Goal: Task Accomplishment & Management: Manage account settings

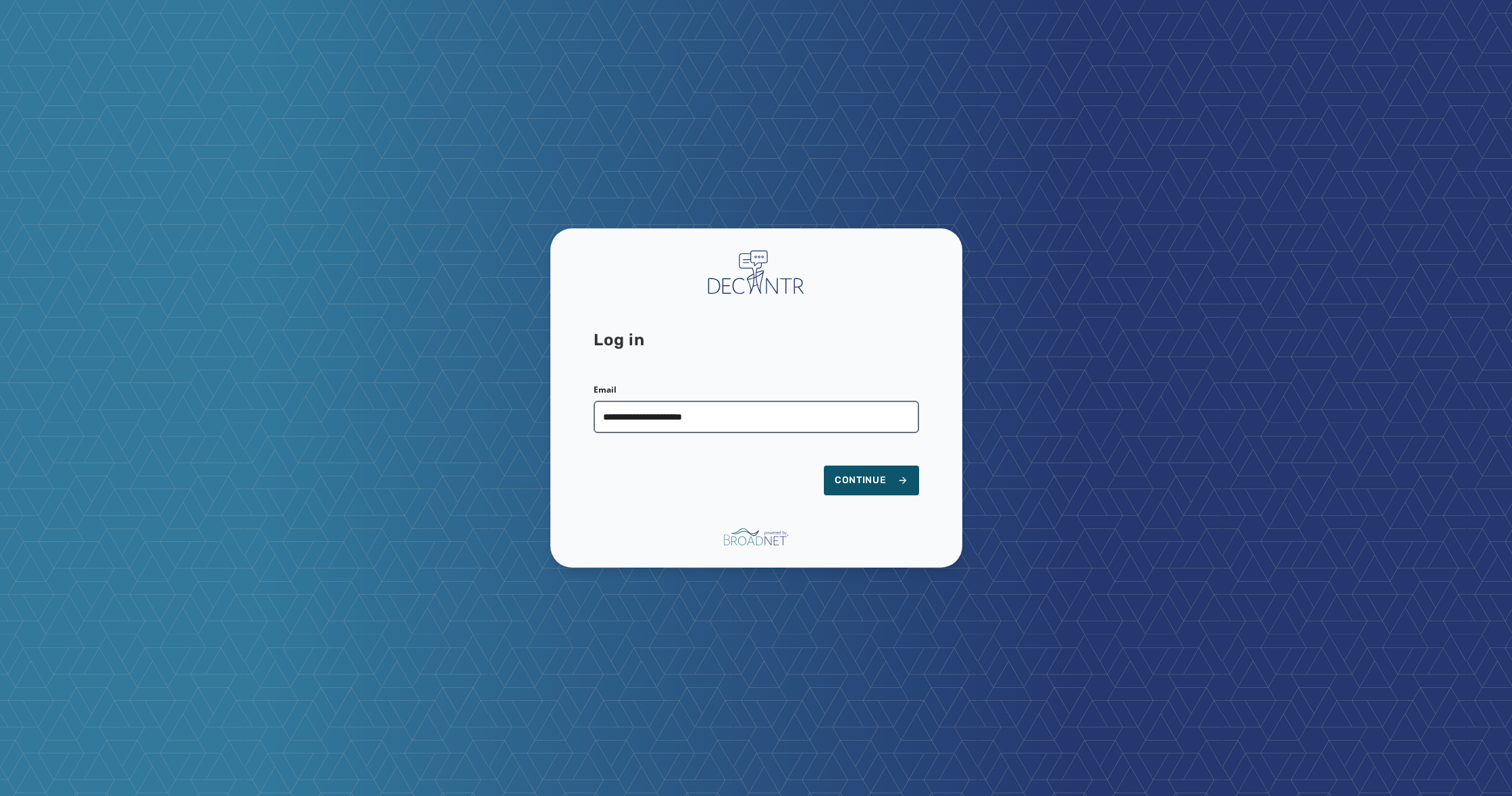
click at [749, 410] on input "**********" at bounding box center [756, 417] width 325 height 33
type input "**********"
click at [865, 486] on span "Continue" at bounding box center [871, 480] width 74 height 13
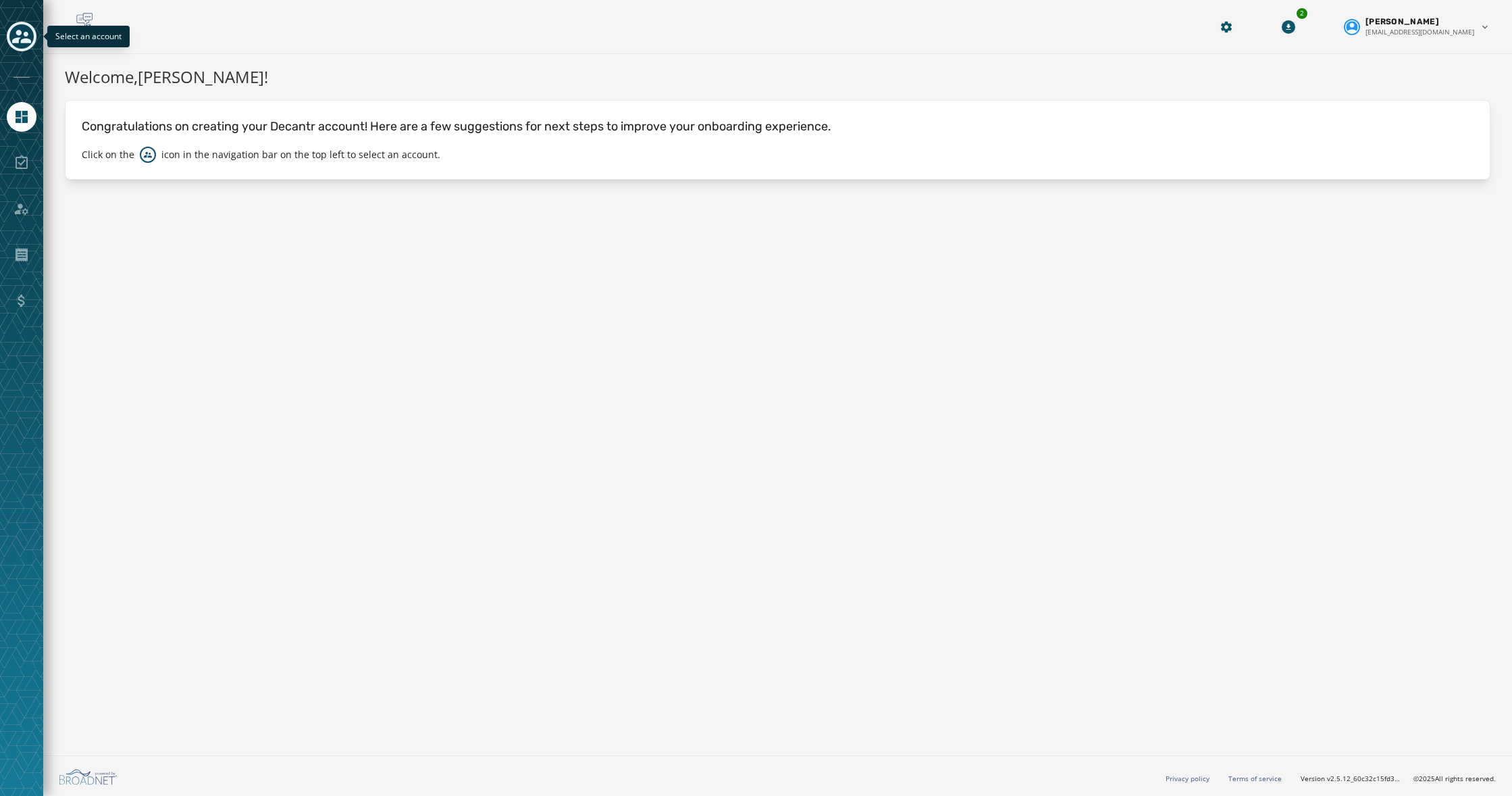
click at [28, 46] on div "Toggle account select drawer" at bounding box center [21, 35] width 24 height 24
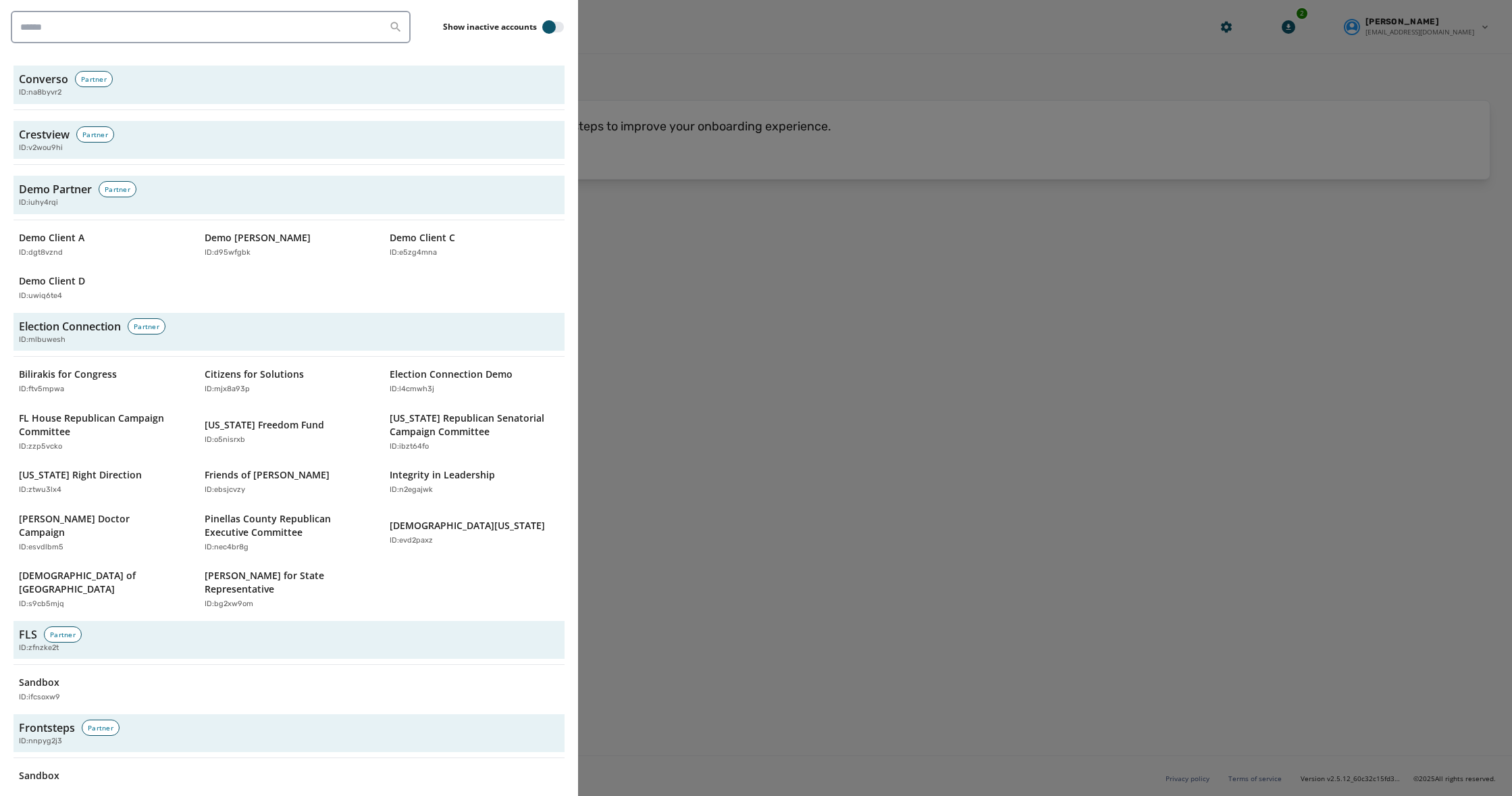
scroll to position [1679, 0]
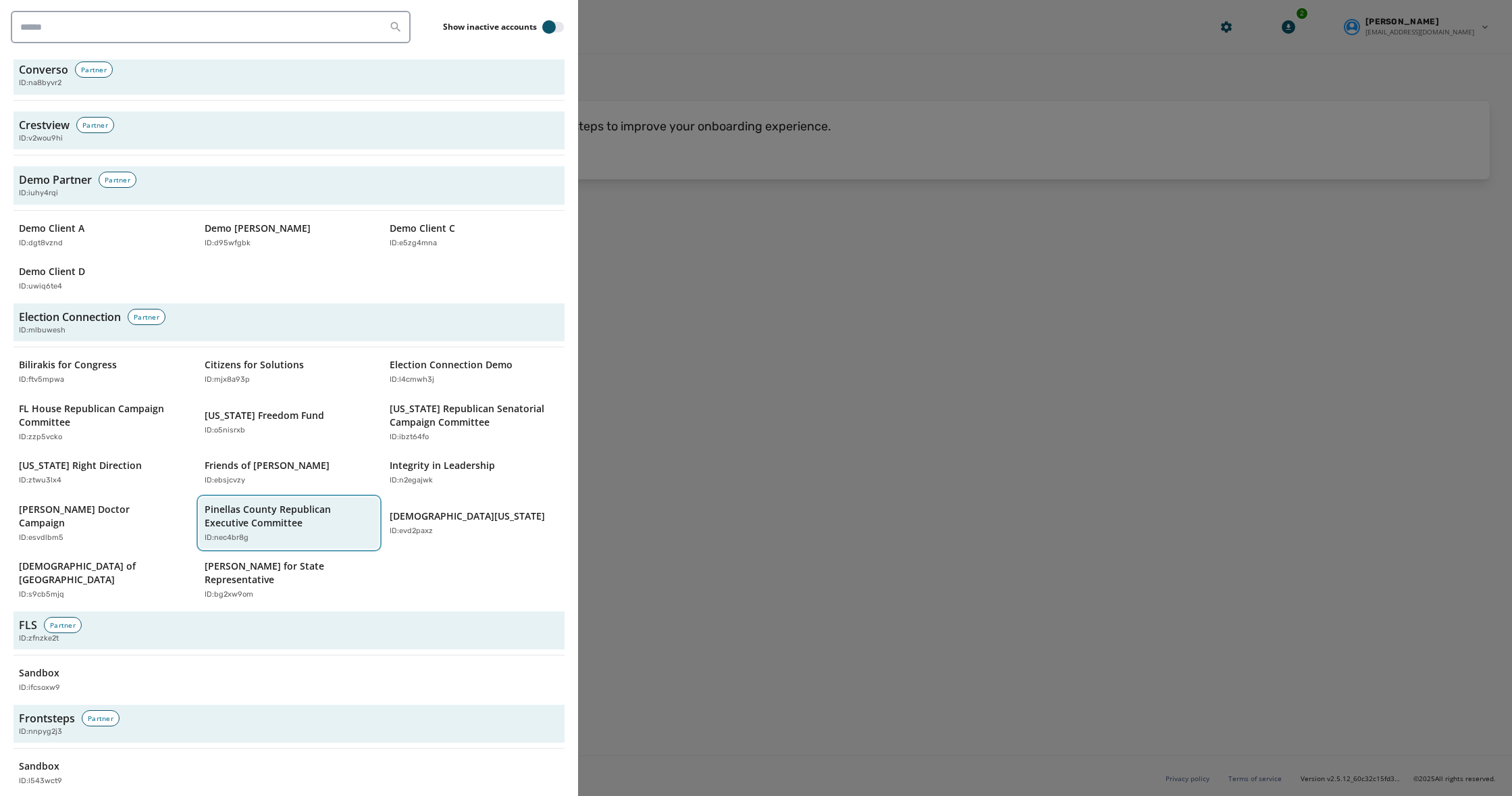
click at [275, 503] on p "Pinellas County Republican Executive Committee" at bounding box center [283, 516] width 156 height 27
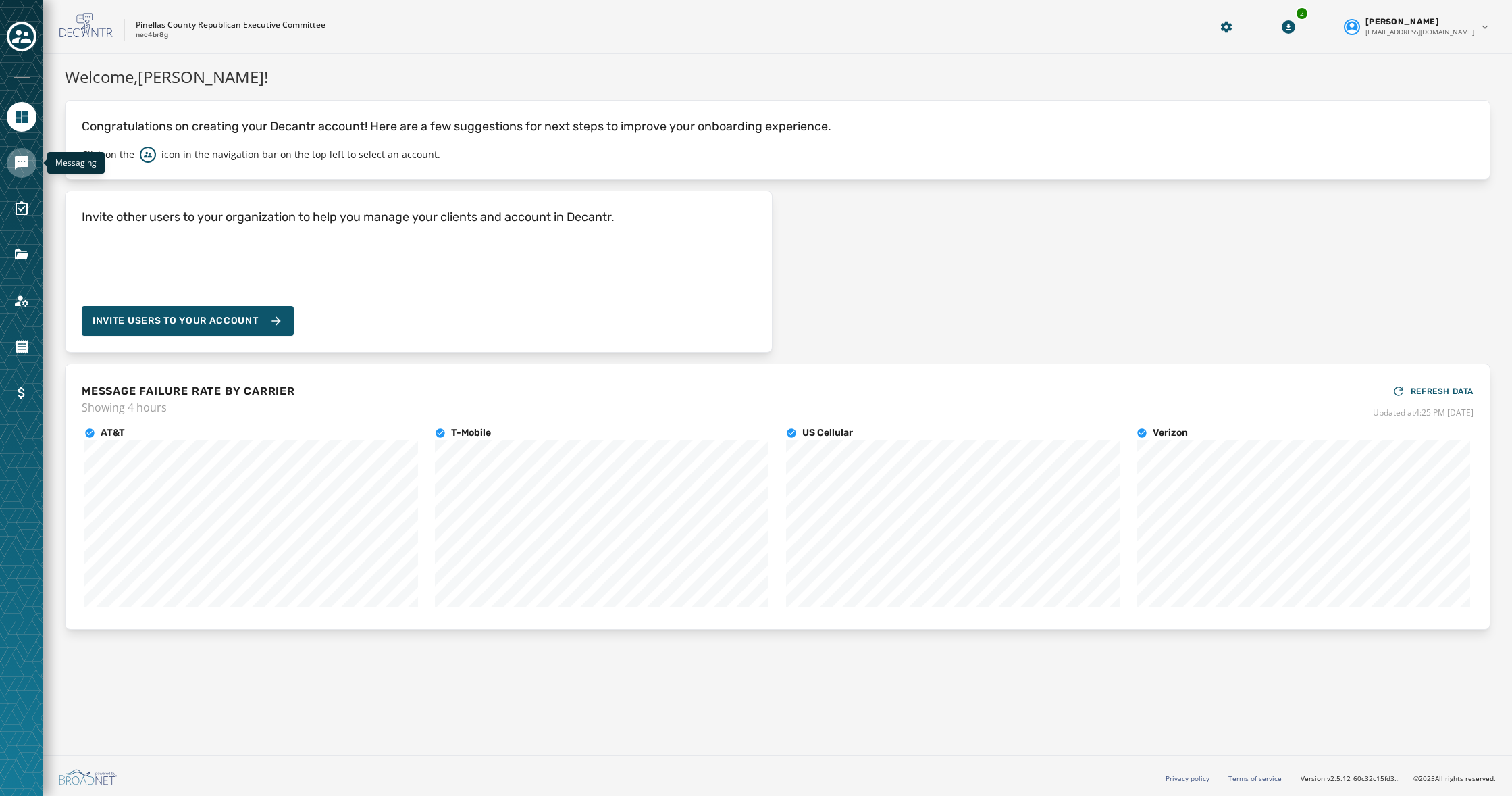
click at [19, 161] on icon "Navigate to Messaging" at bounding box center [21, 162] width 16 height 16
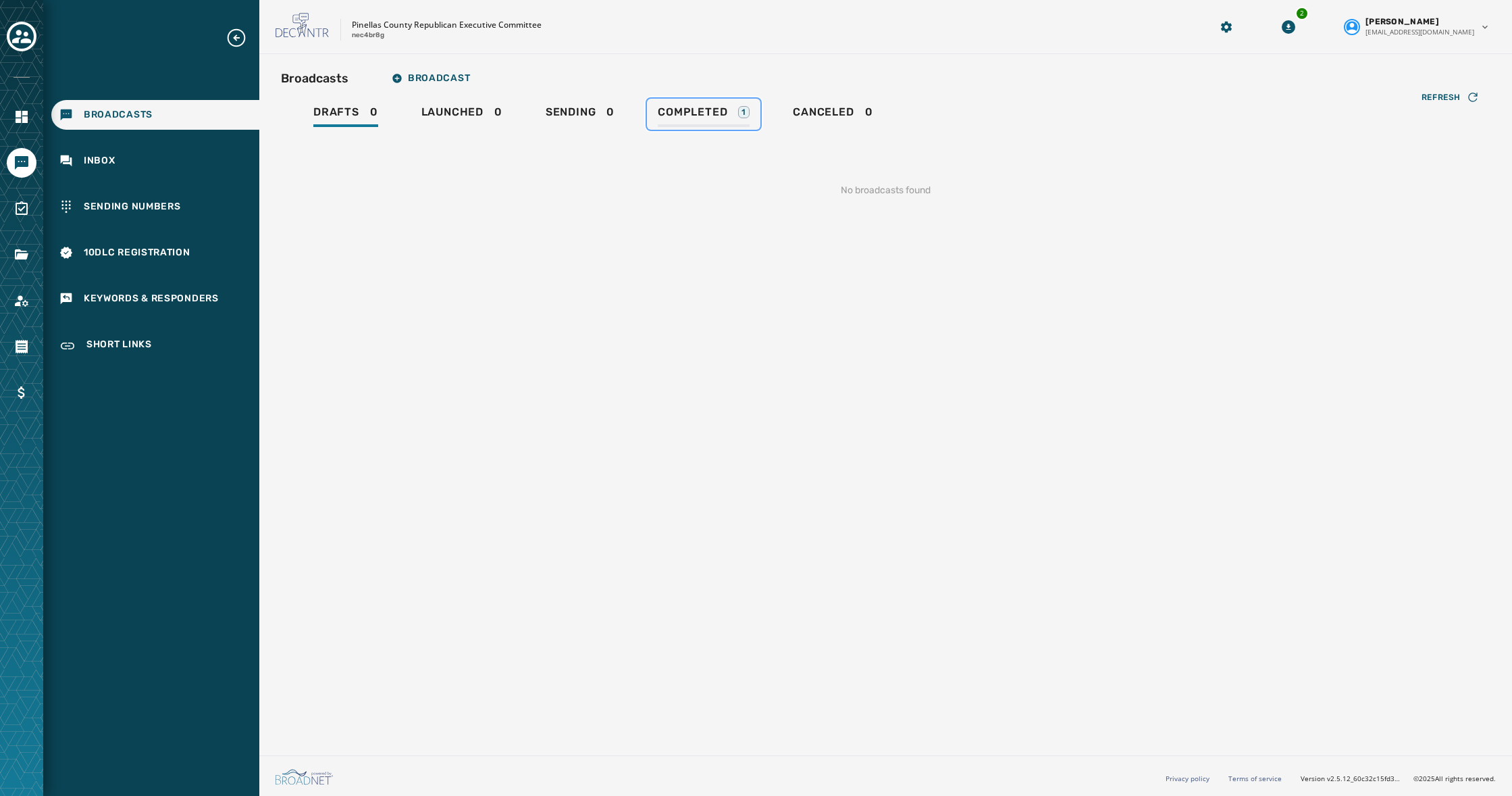
click at [686, 109] on span "Completed" at bounding box center [692, 112] width 69 height 13
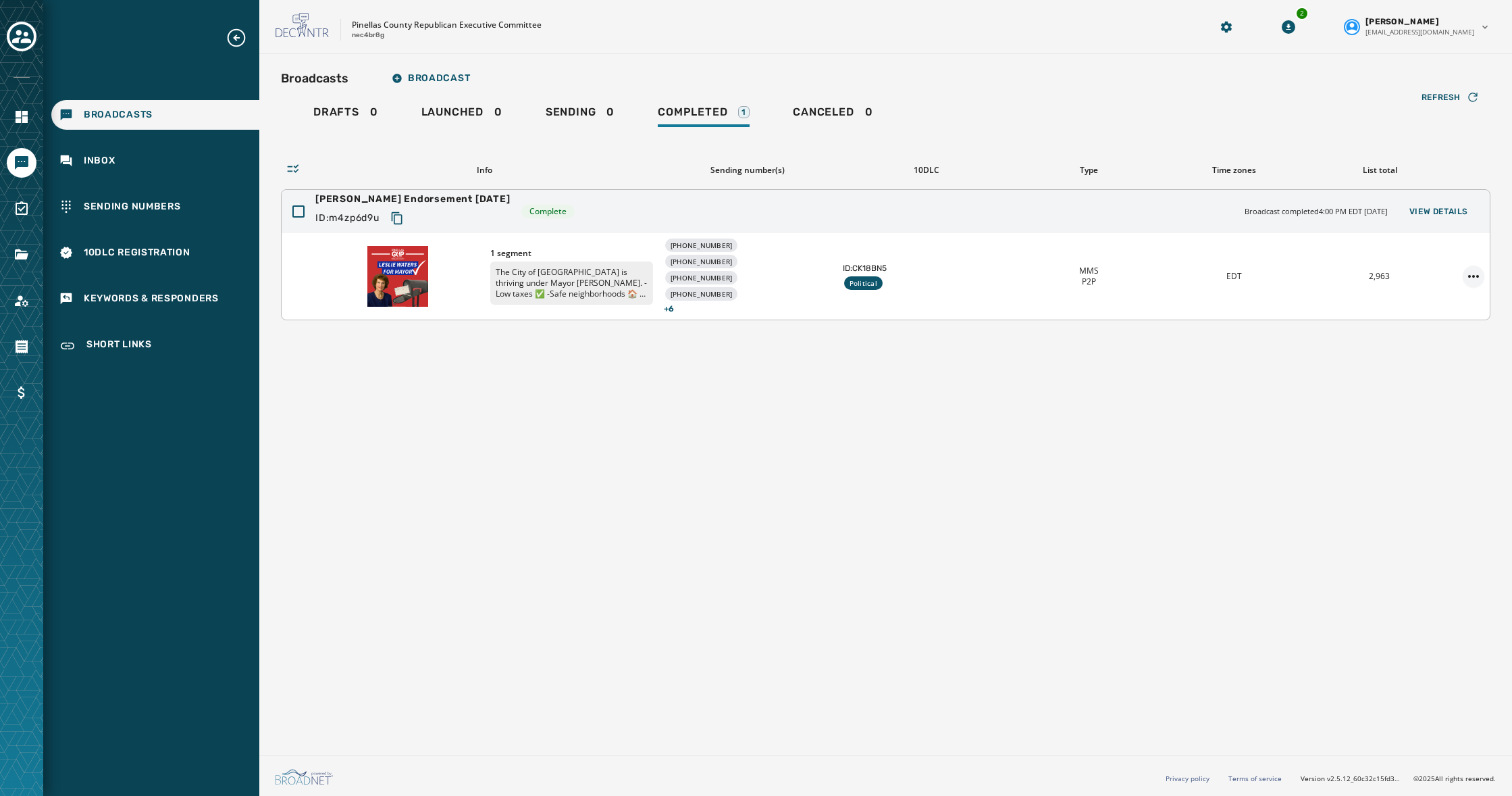
click at [1473, 277] on html "Broadcasts Inbox Sending Numbers 10DLC Registration Keywords & Responders Short…" at bounding box center [756, 398] width 1512 height 796
click at [1453, 220] on html "Broadcasts Inbox Sending Numbers 10DLC Registration Keywords & Responders Short…" at bounding box center [756, 398] width 1512 height 796
click at [1449, 212] on span "View Details" at bounding box center [1438, 211] width 58 height 11
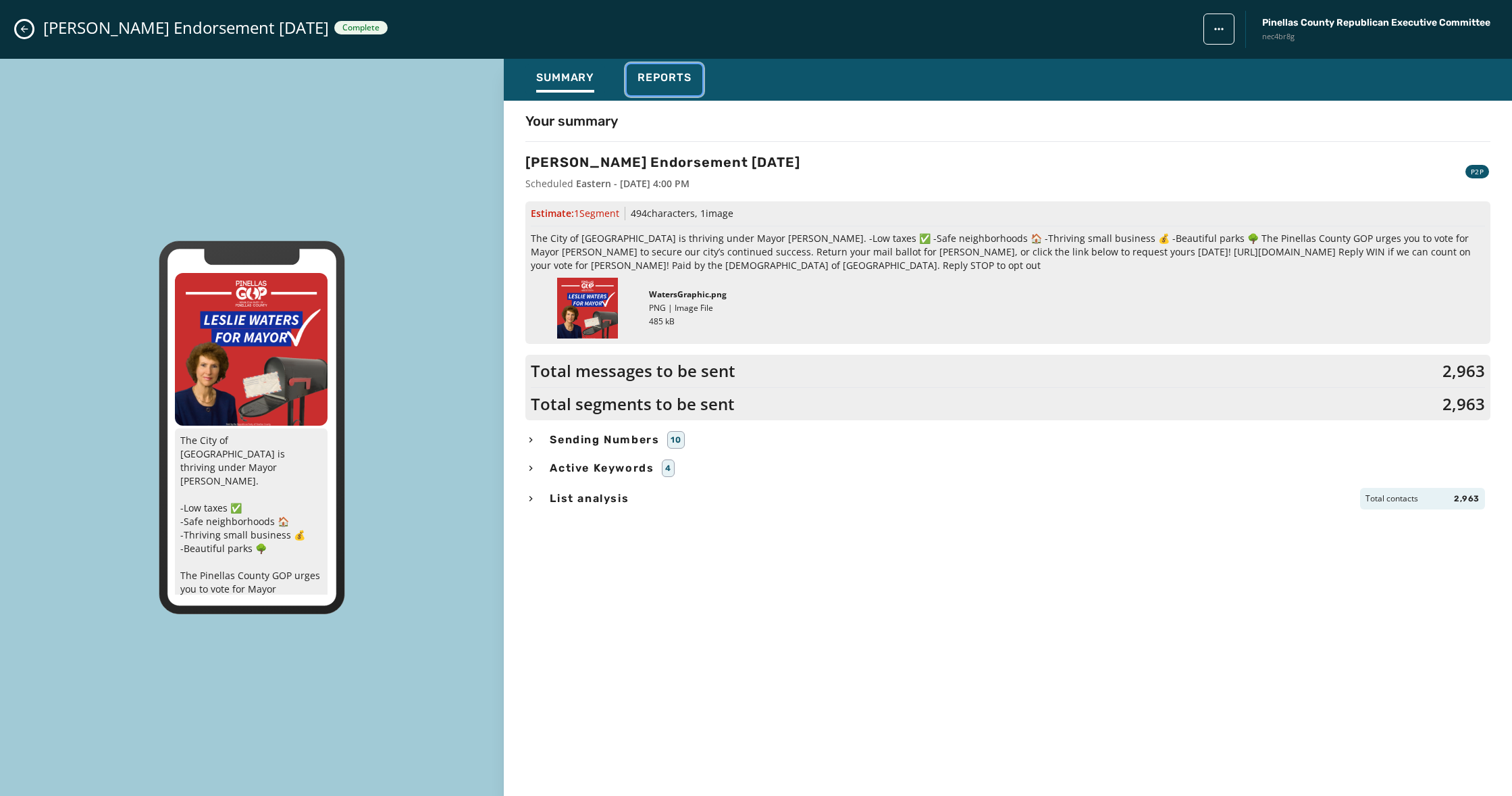
click at [666, 79] on span "Reports" at bounding box center [664, 77] width 54 height 13
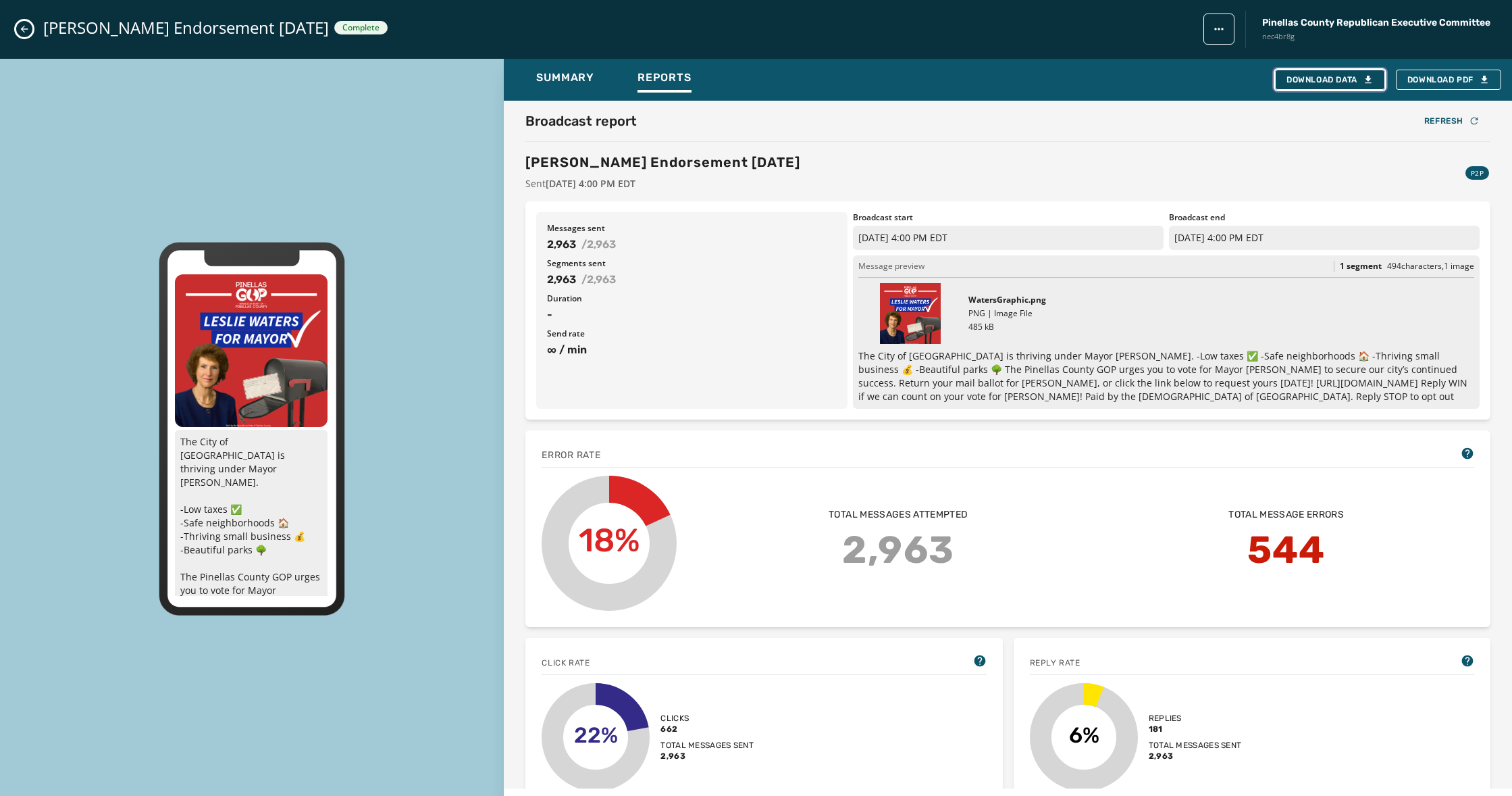
click at [1369, 79] on icon "button" at bounding box center [1368, 80] width 11 height 11
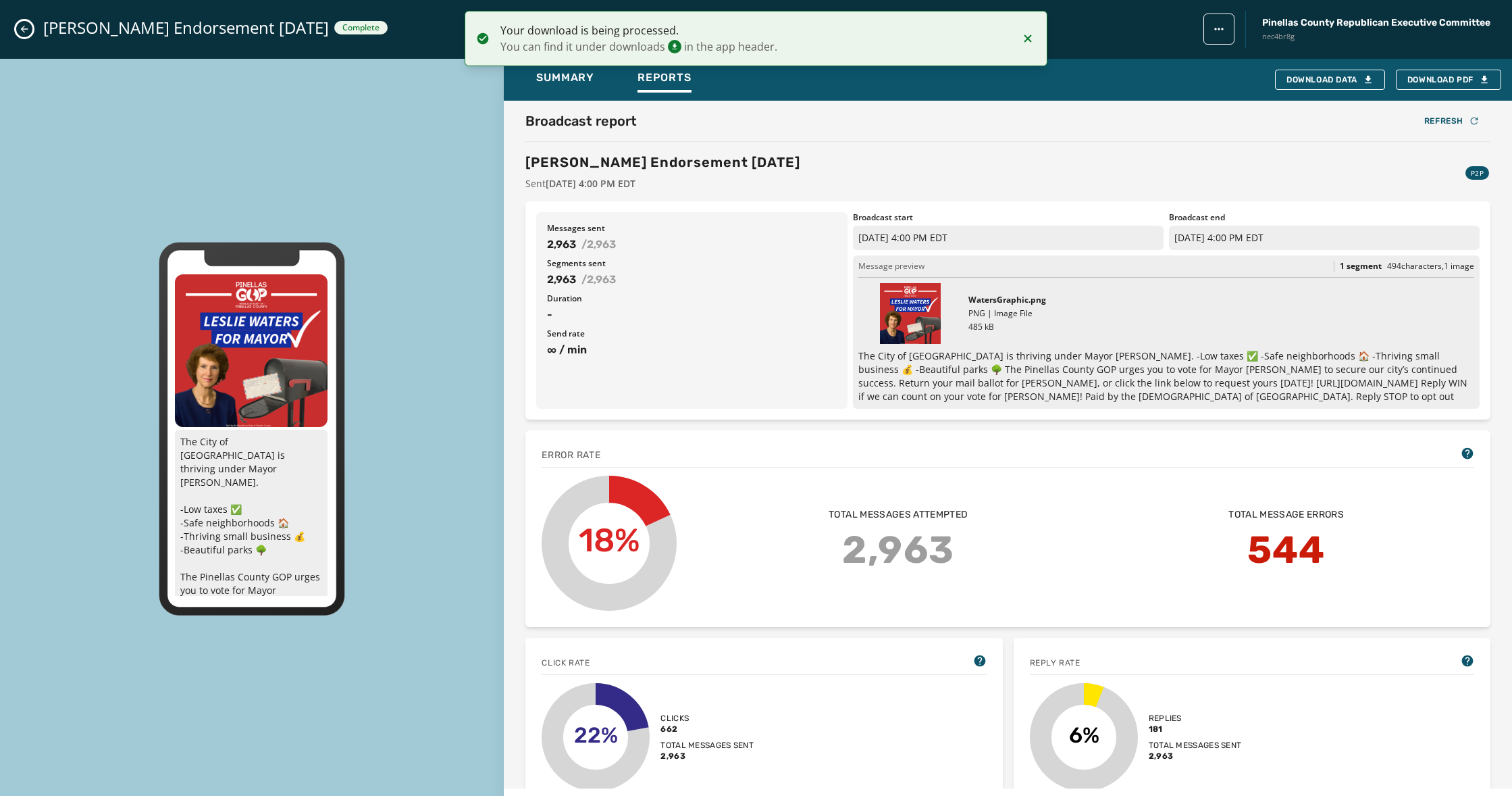
click at [27, 31] on icon "Close admin drawer" at bounding box center [24, 29] width 11 height 11
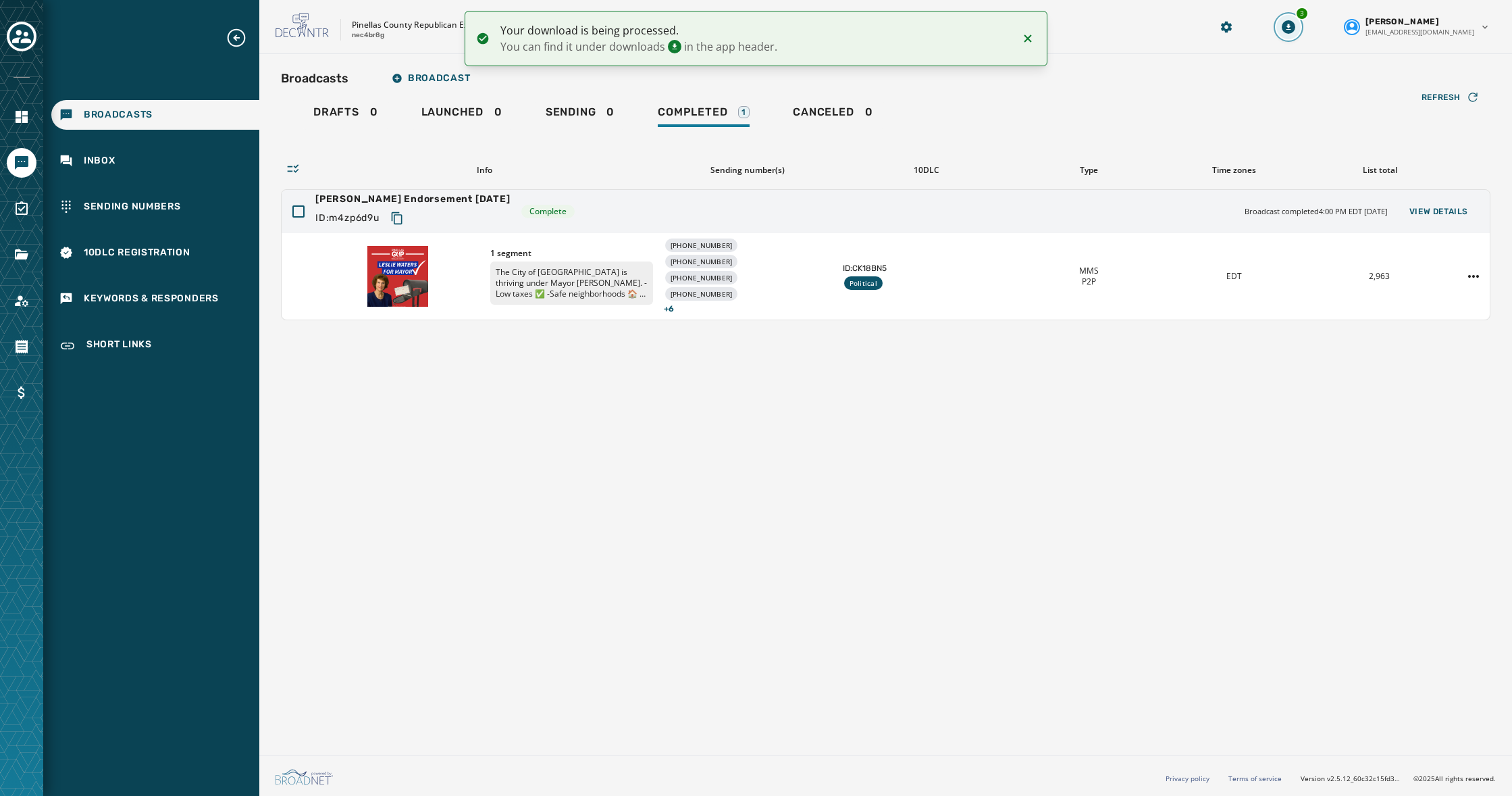
click at [1301, 33] on button "3" at bounding box center [1288, 27] width 24 height 24
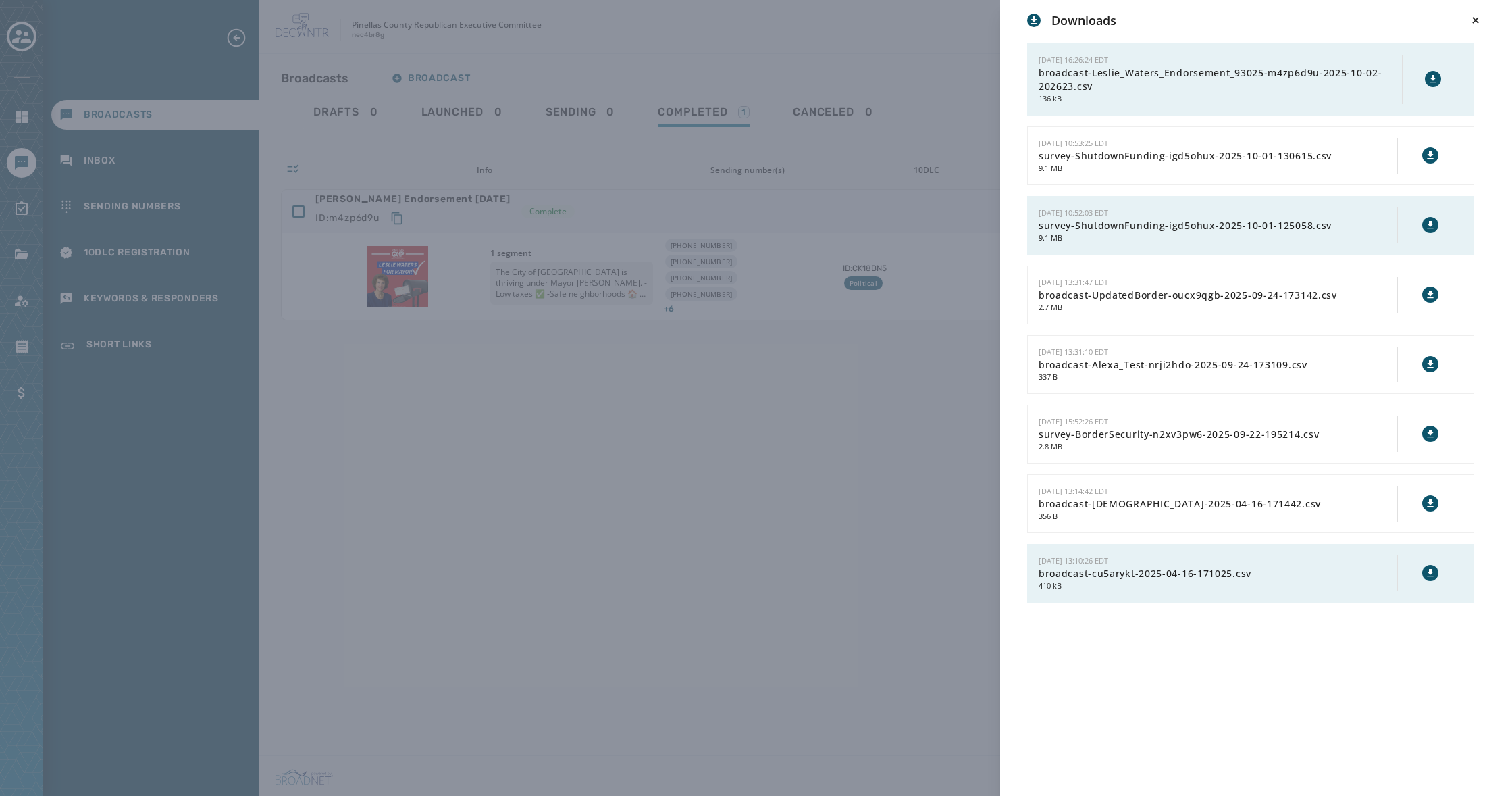
click at [1434, 82] on icon at bounding box center [1432, 79] width 6 height 7
click at [123, 383] on div "Downloads [DATE] 16:26:24 EDT broadcast-Leslie_Waters_Endorsement_93025-m4zp6d9…" at bounding box center [756, 398] width 1512 height 796
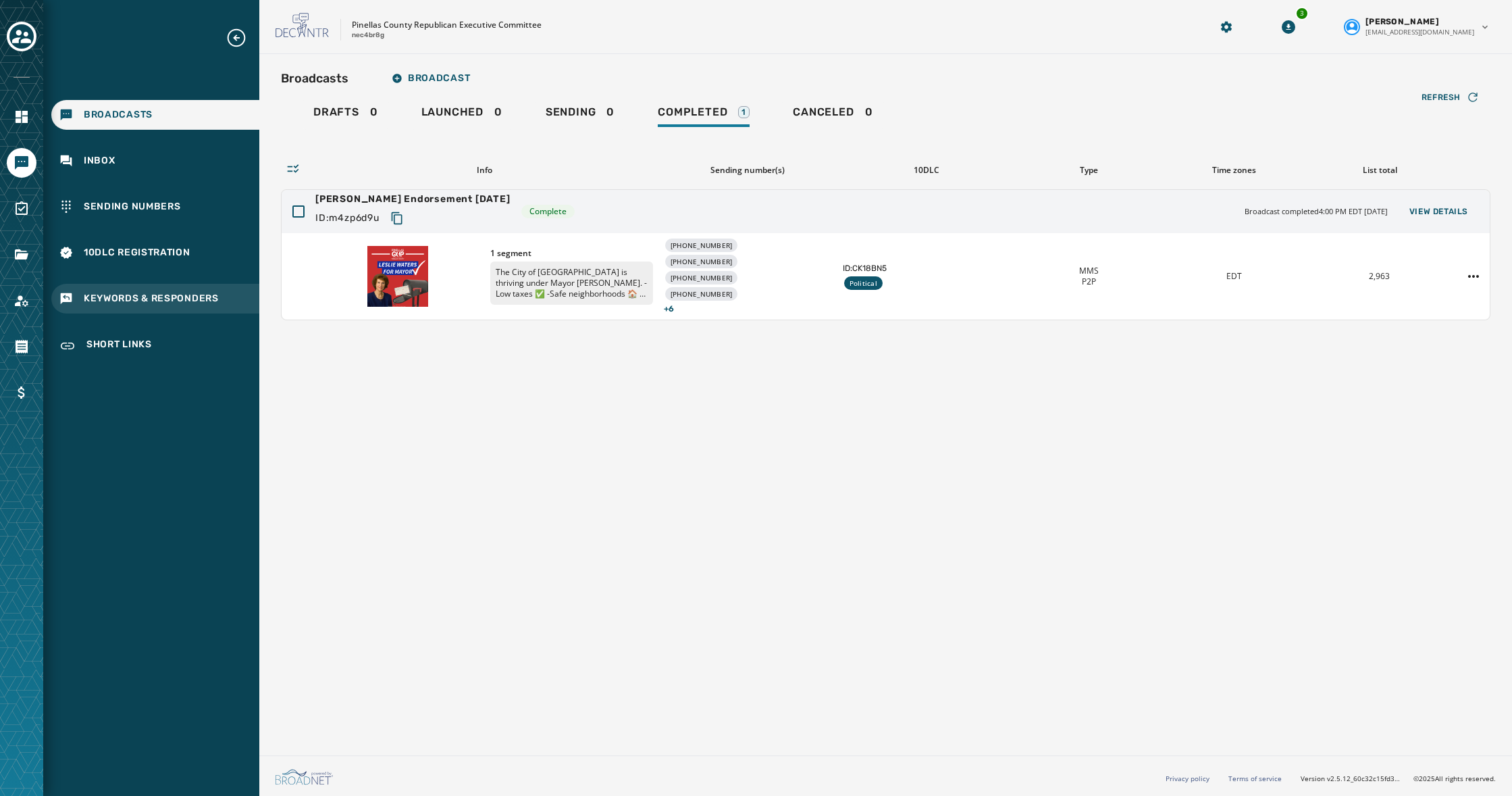
click at [131, 303] on span "Keywords & Responders" at bounding box center [151, 298] width 135 height 13
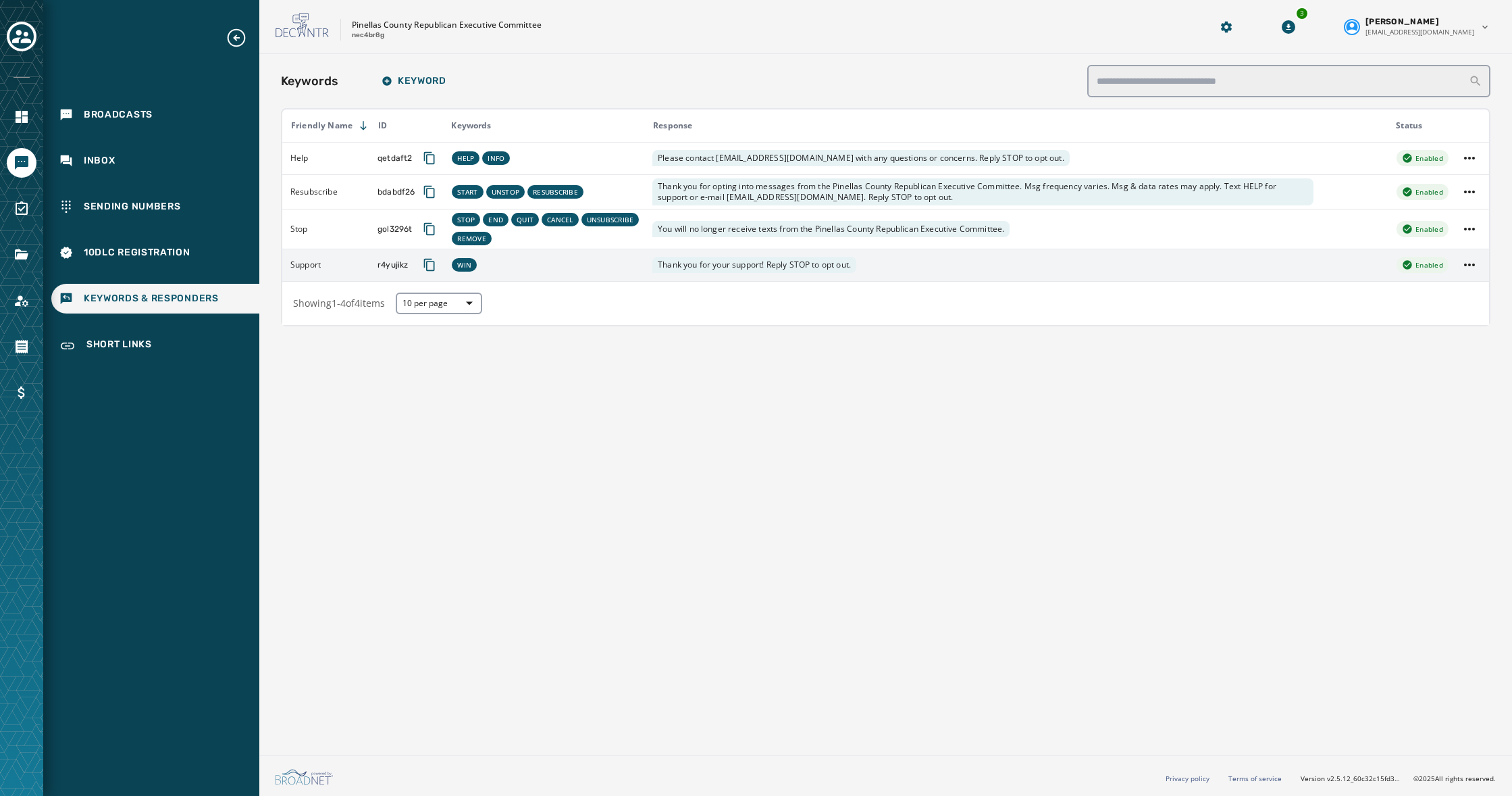
click at [569, 261] on div "WIN" at bounding box center [547, 264] width 193 height 19
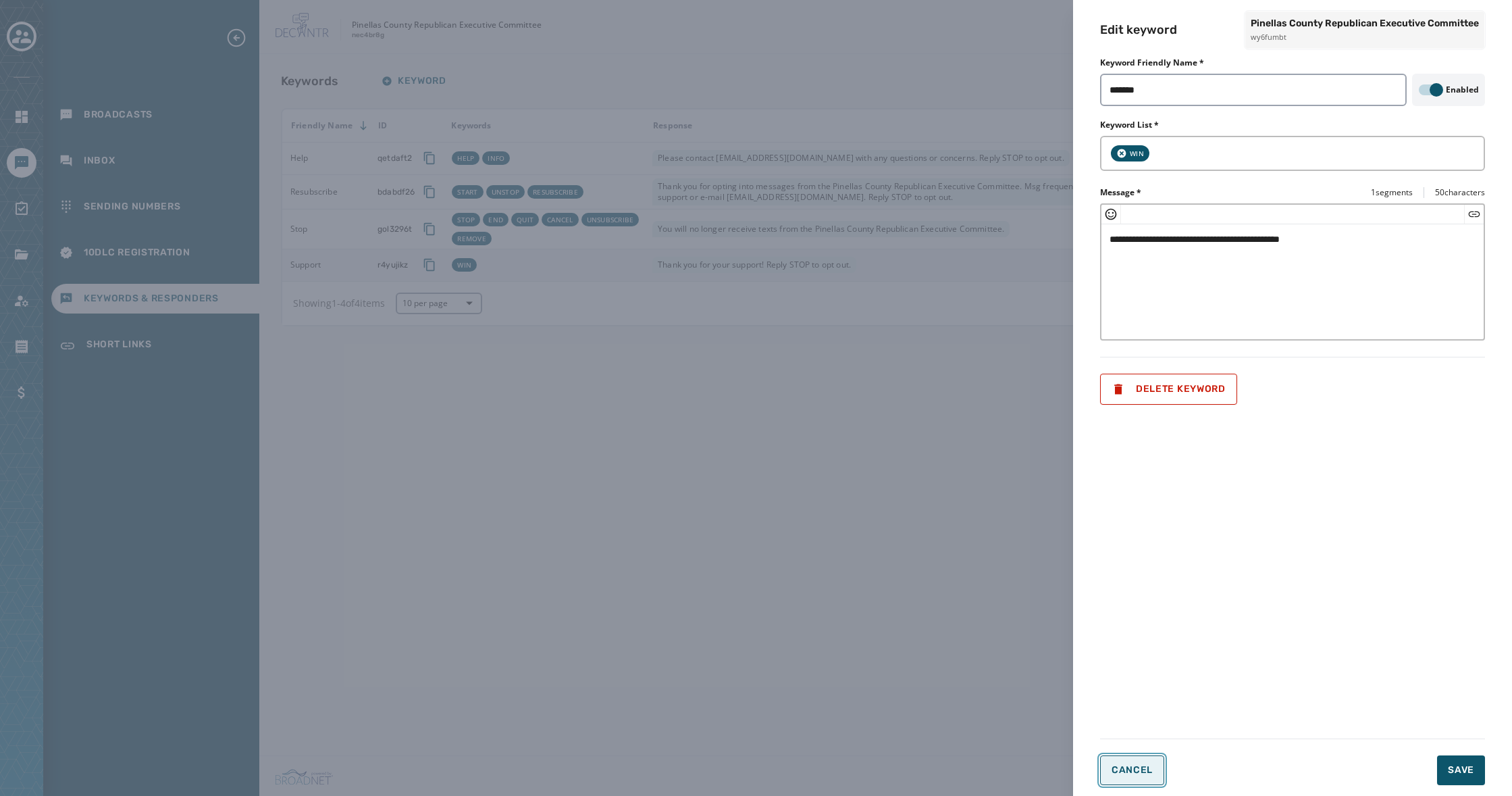
click at [1142, 774] on span "Cancel" at bounding box center [1132, 770] width 41 height 11
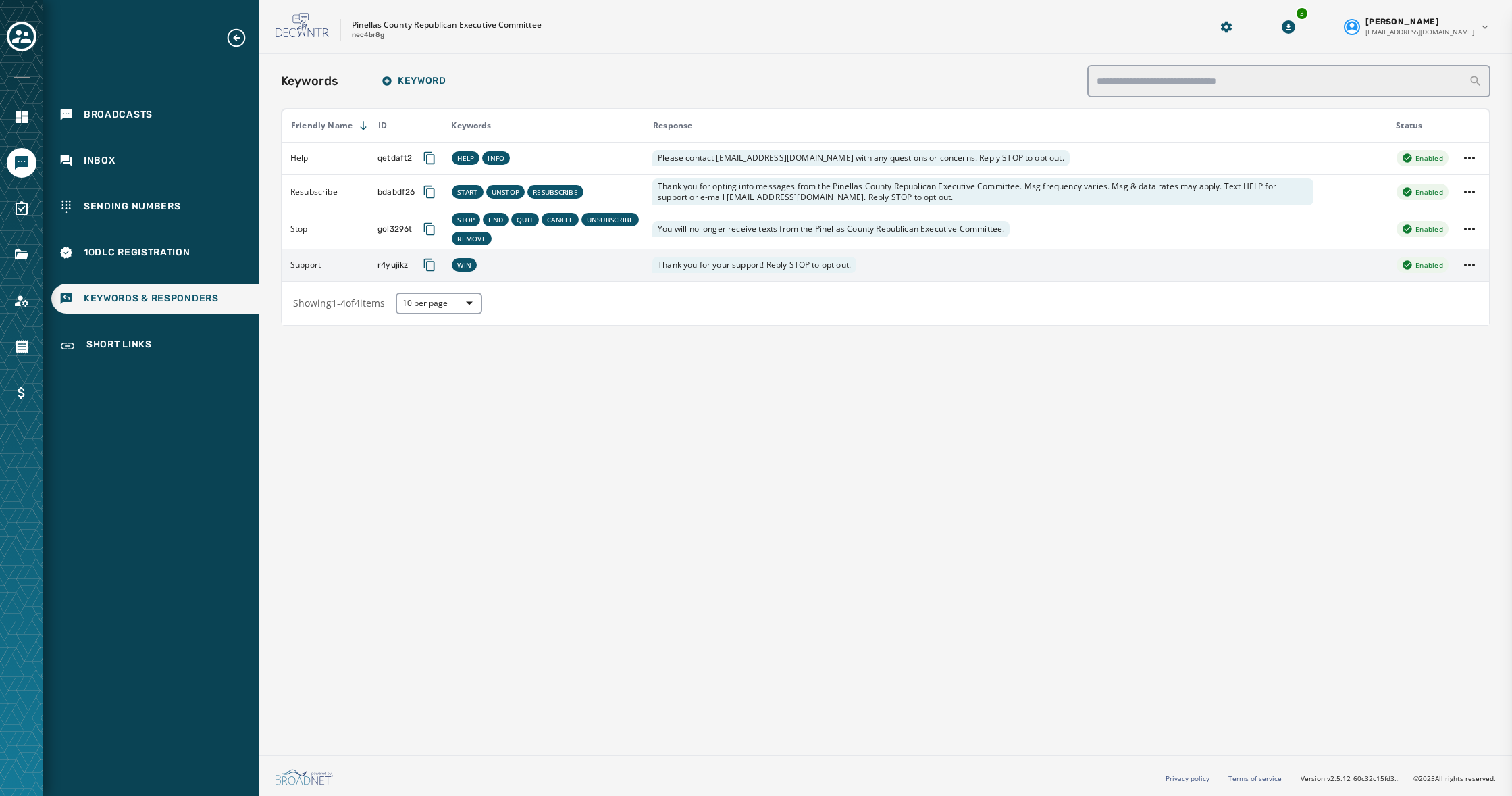
click at [933, 533] on div "Keywords Keyword Friendly Name ID Keywords Response Status Help qetdaft2 HELP I…" at bounding box center [885, 402] width 1252 height 696
drag, startPoint x: 129, startPoint y: 117, endPoint x: 144, endPoint y: 118, distance: 15.0
click at [129, 117] on span "Broadcasts" at bounding box center [118, 114] width 69 height 13
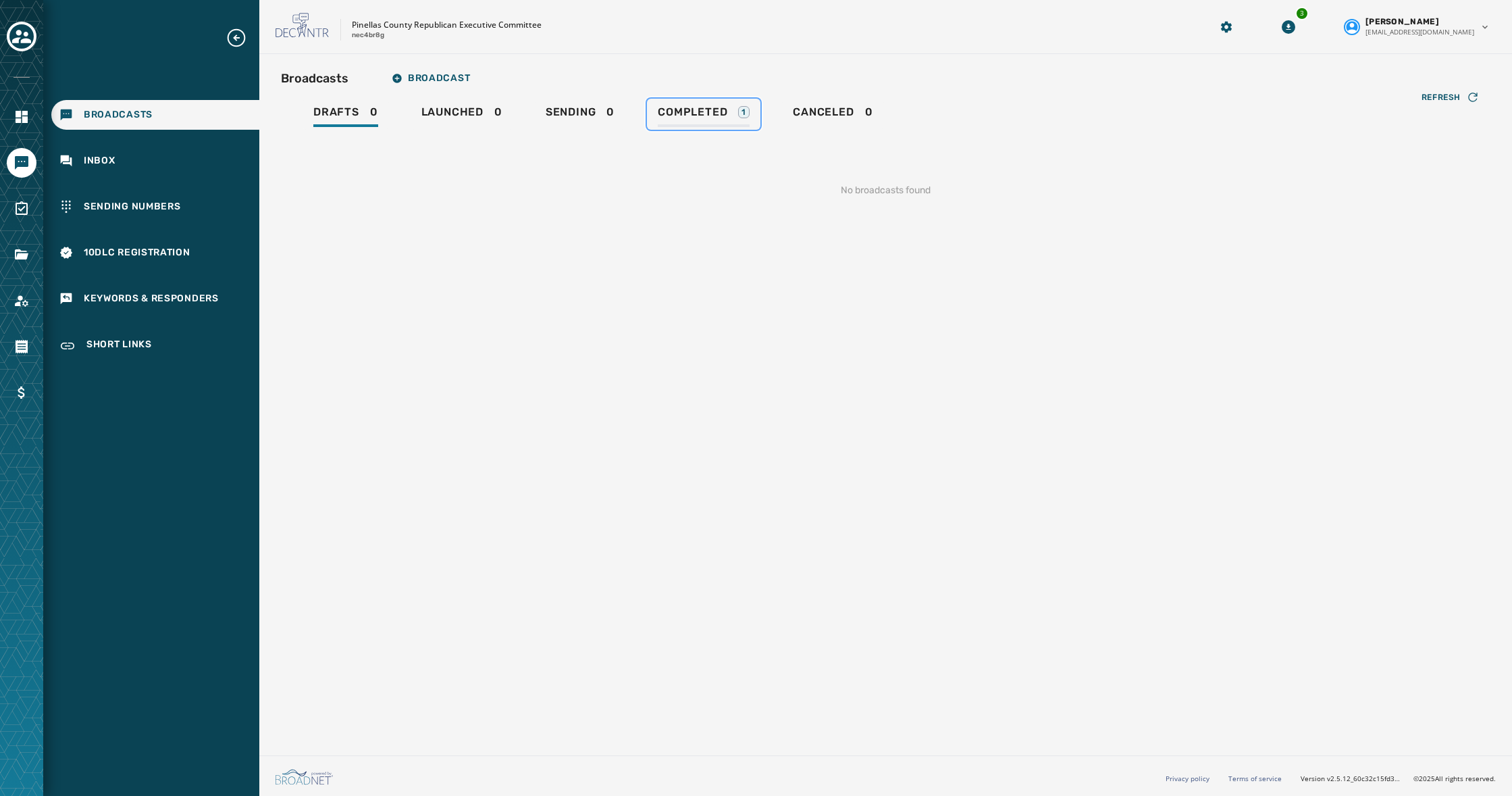
click at [680, 115] on span "Completed" at bounding box center [692, 112] width 69 height 13
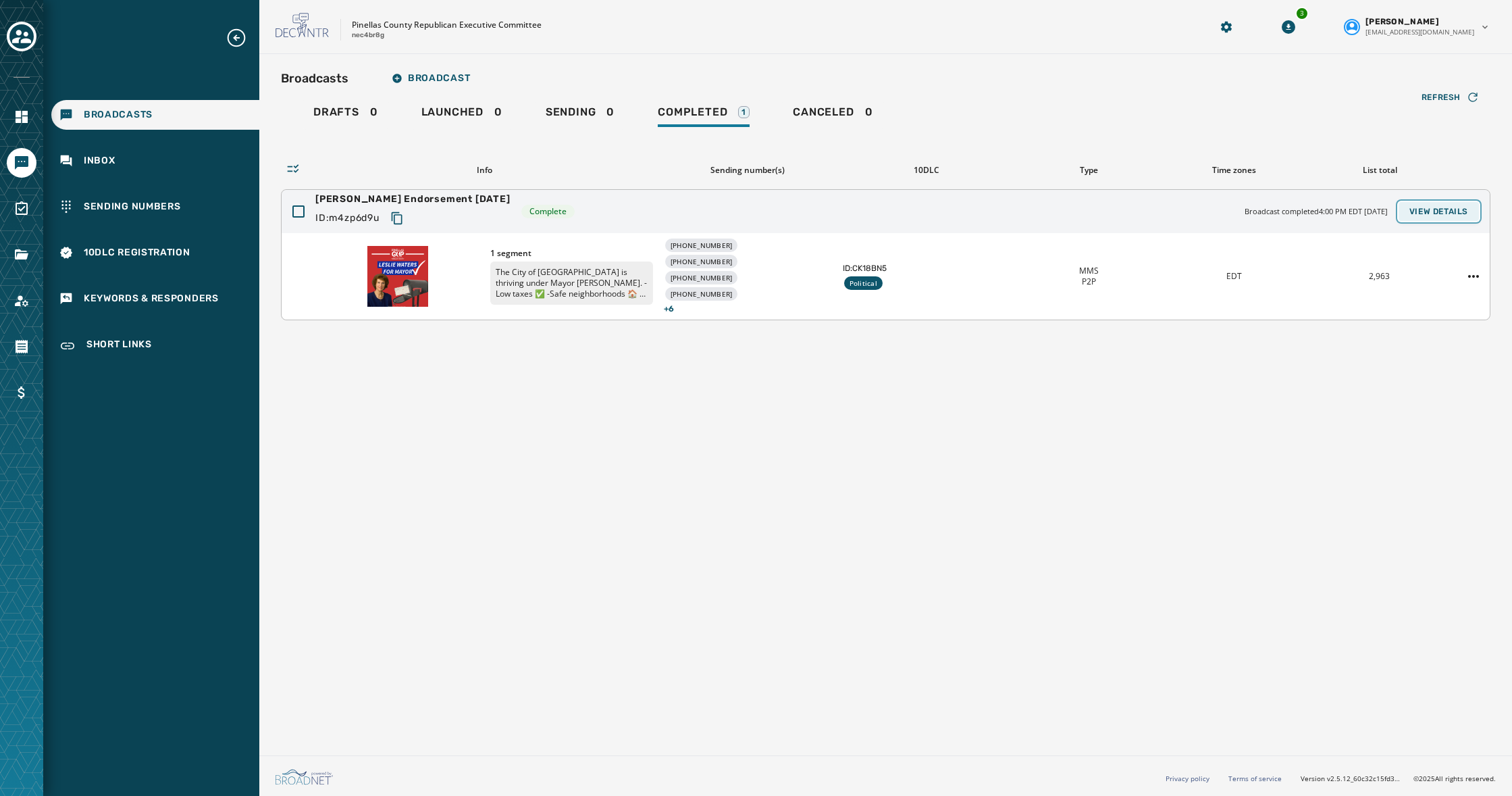
click at [1452, 211] on span "View Details" at bounding box center [1438, 211] width 58 height 11
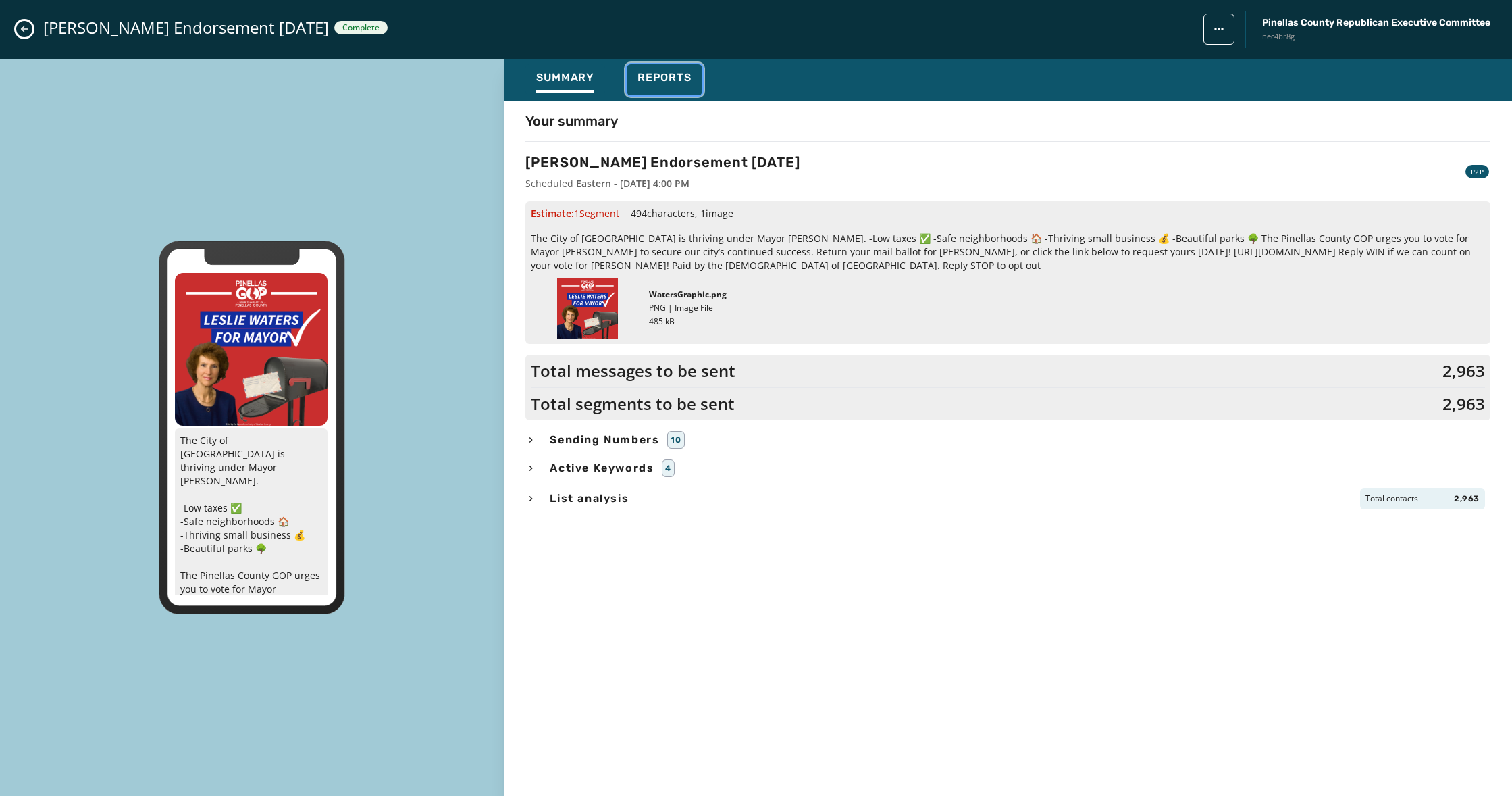
click at [671, 82] on span "Reports" at bounding box center [664, 77] width 54 height 13
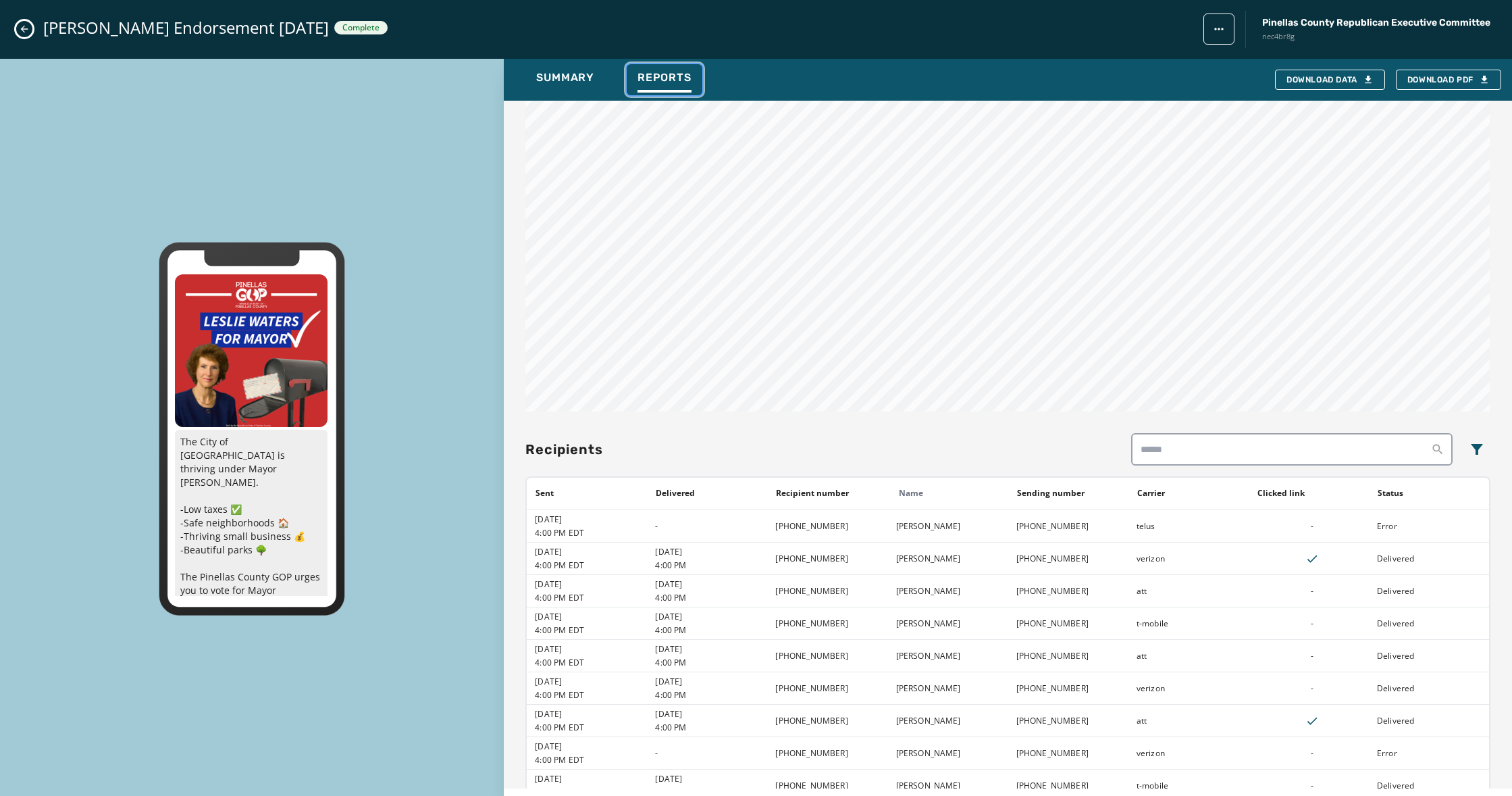
scroll to position [1176, 0]
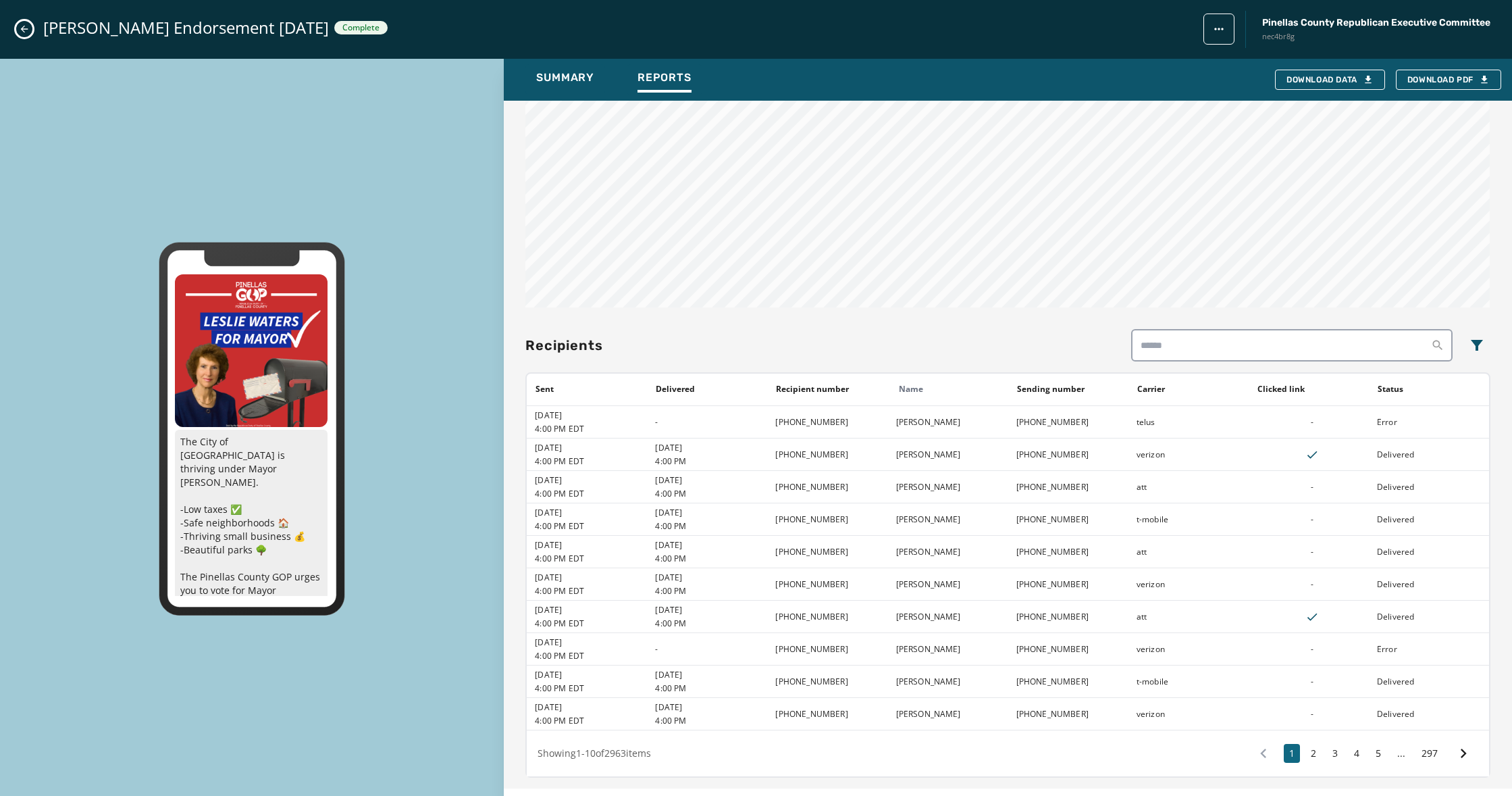
click at [31, 31] on button "Close admin drawer" at bounding box center [24, 29] width 16 height 16
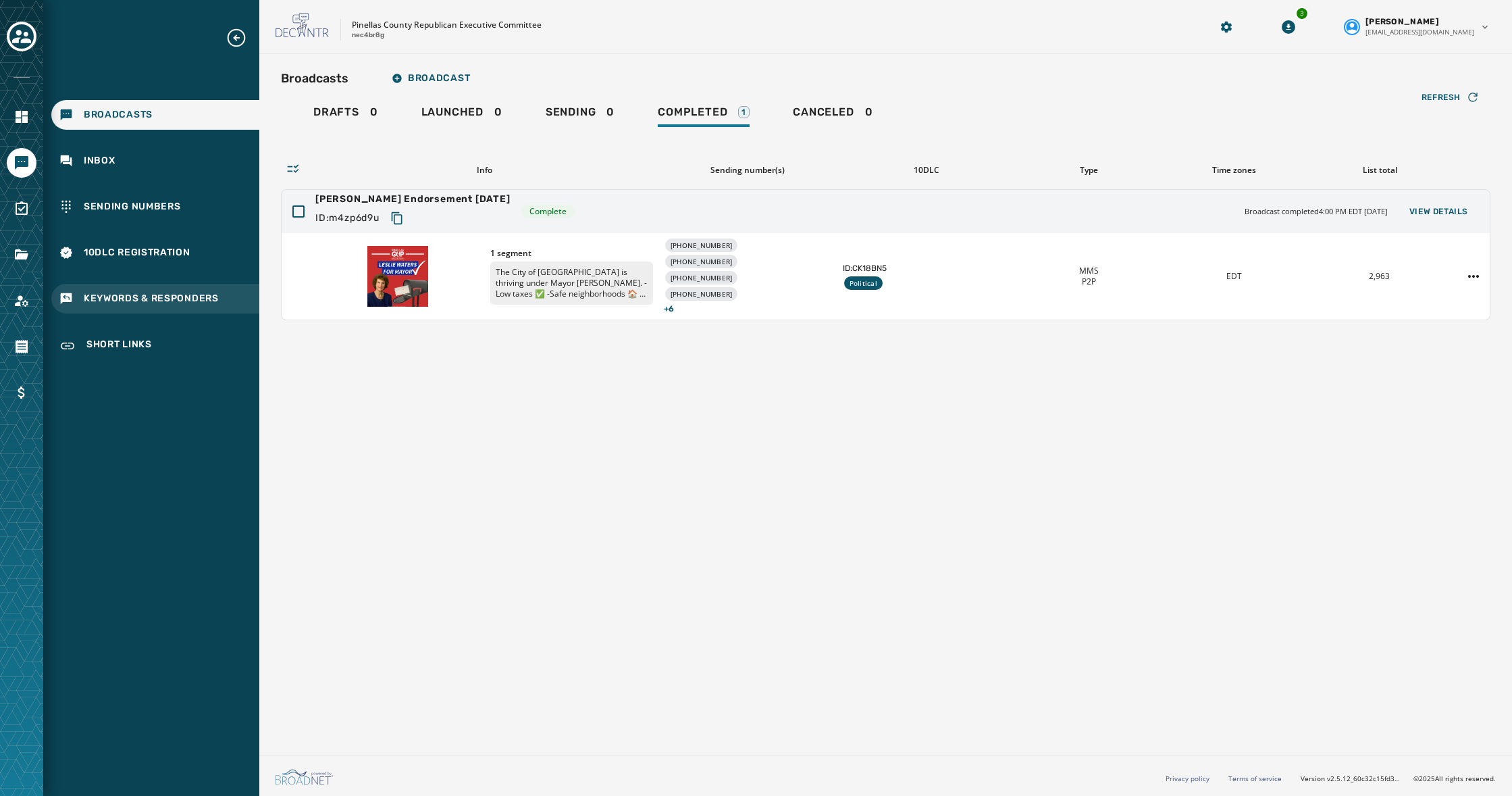
click at [125, 296] on span "Keywords & Responders" at bounding box center [151, 298] width 135 height 13
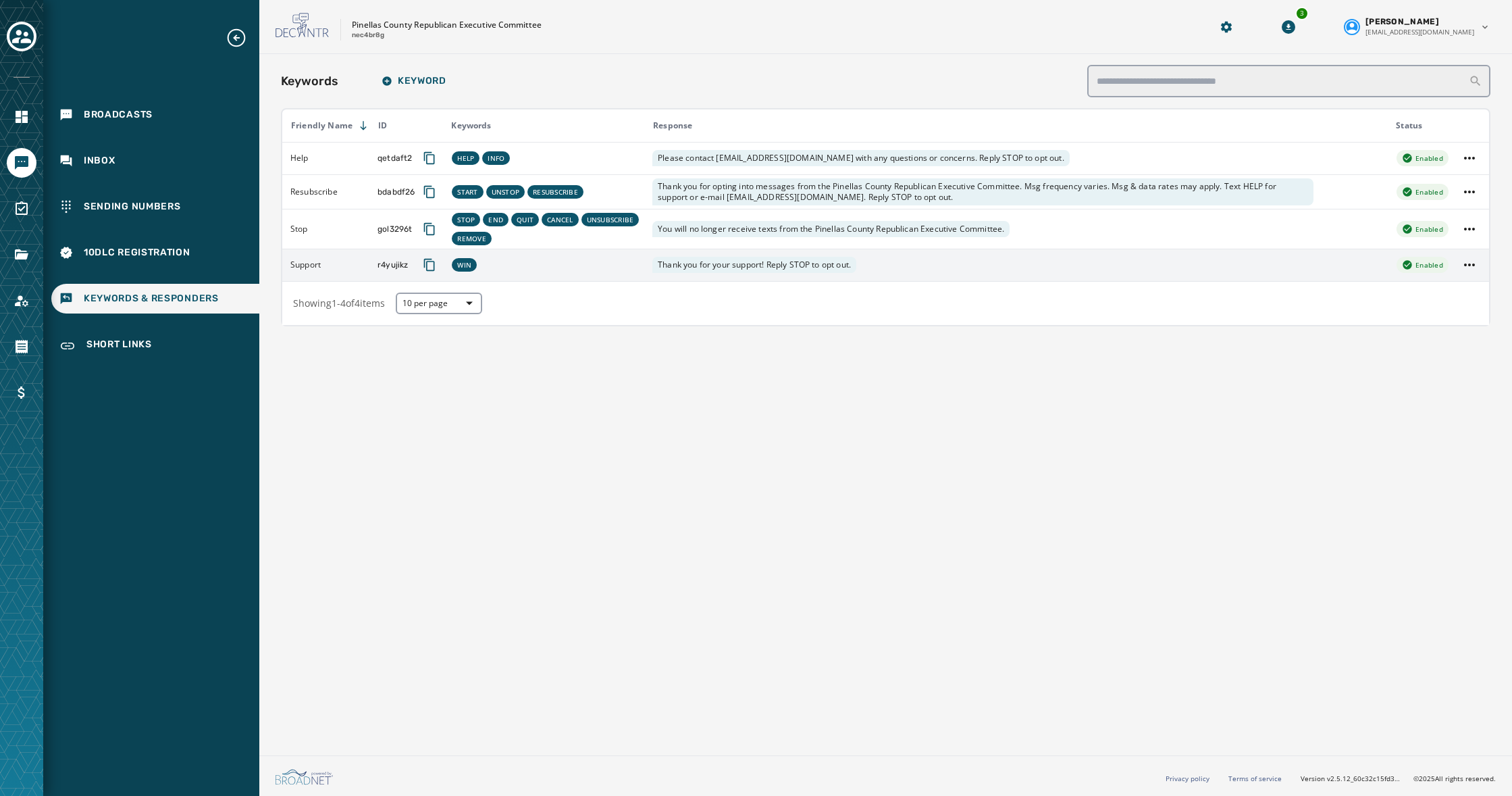
click at [576, 264] on div "WIN" at bounding box center [547, 264] width 193 height 19
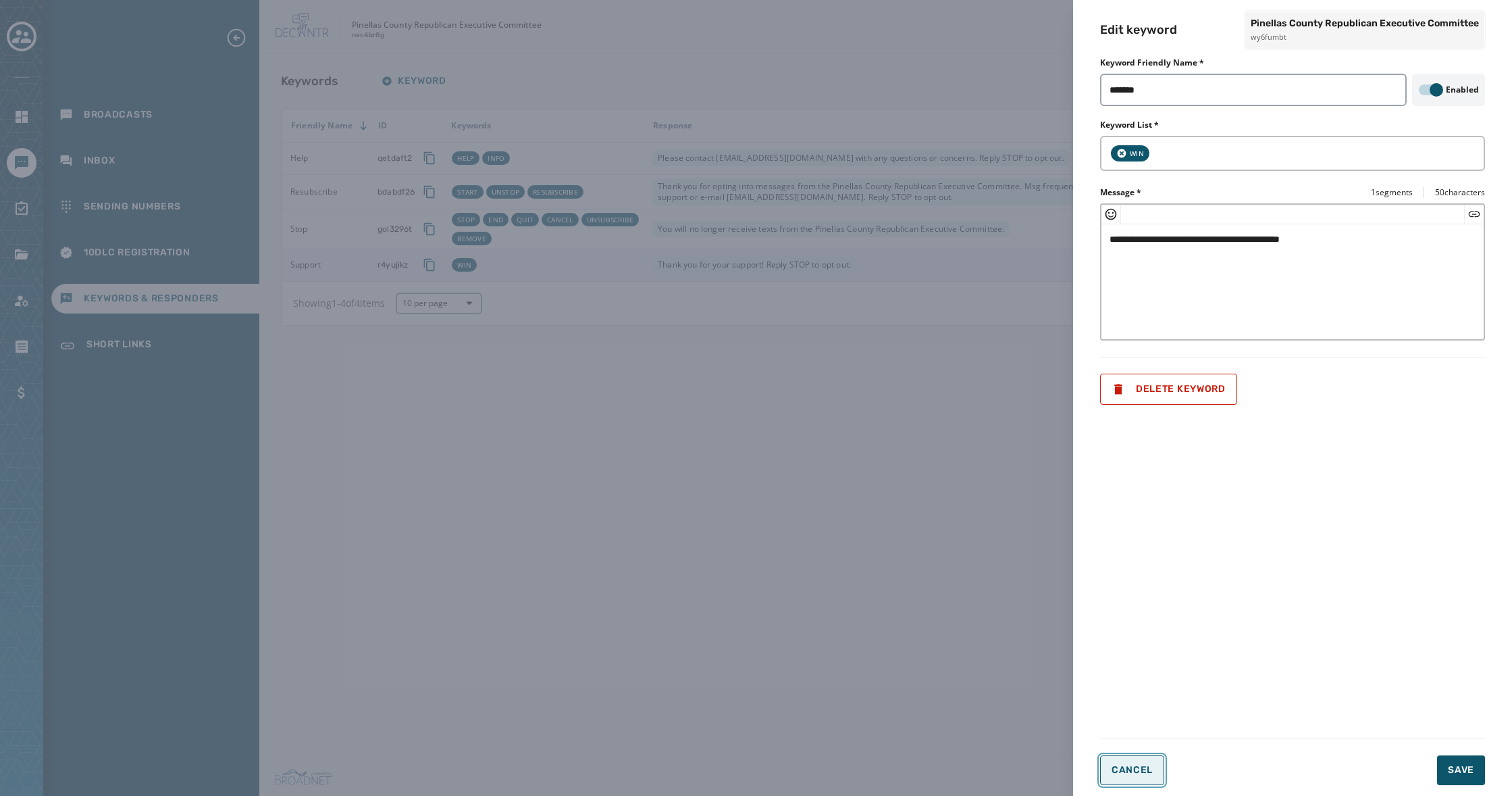
click at [1133, 774] on span "Cancel" at bounding box center [1132, 770] width 41 height 11
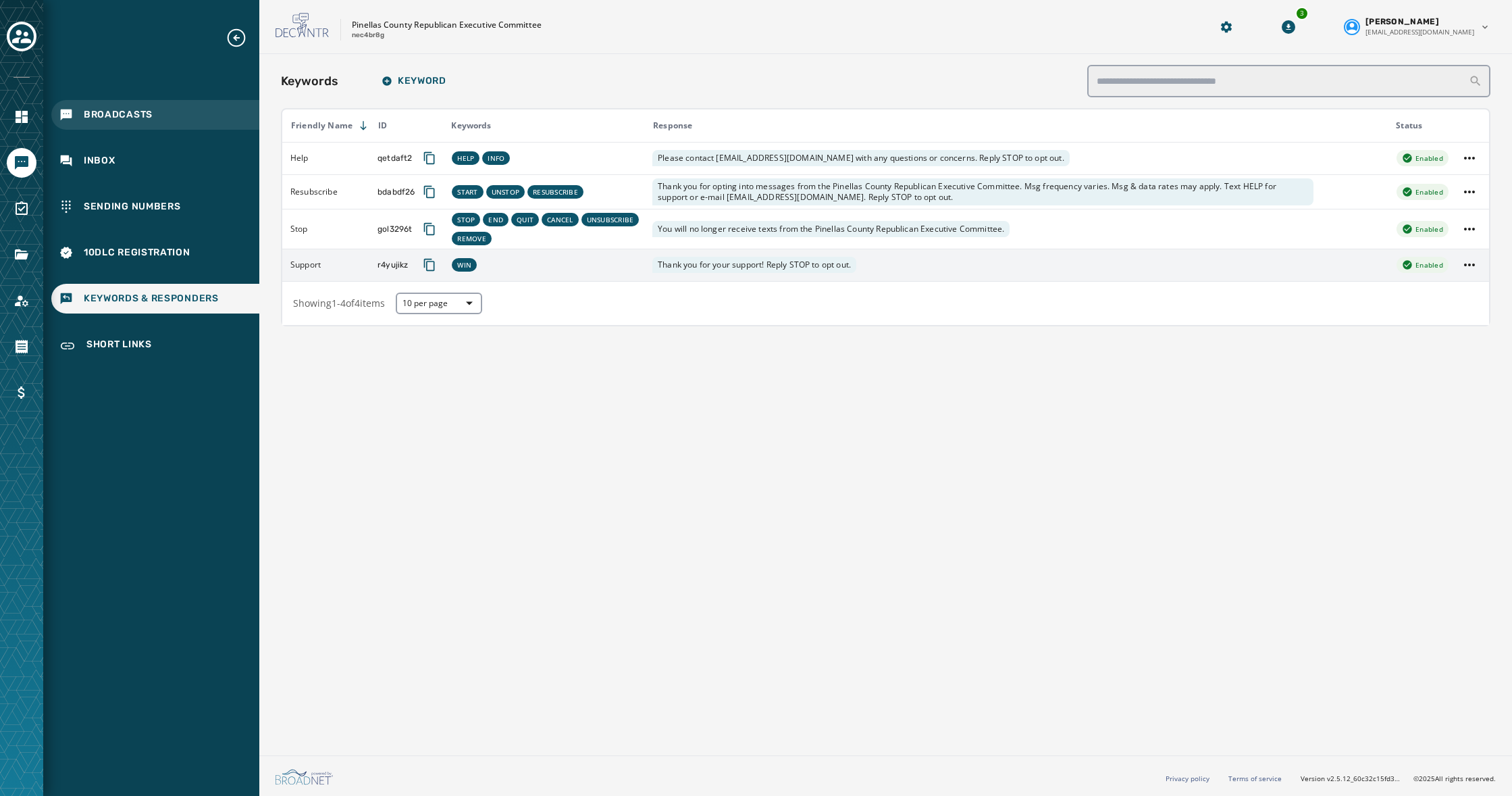
click at [122, 115] on span "Broadcasts" at bounding box center [118, 114] width 69 height 13
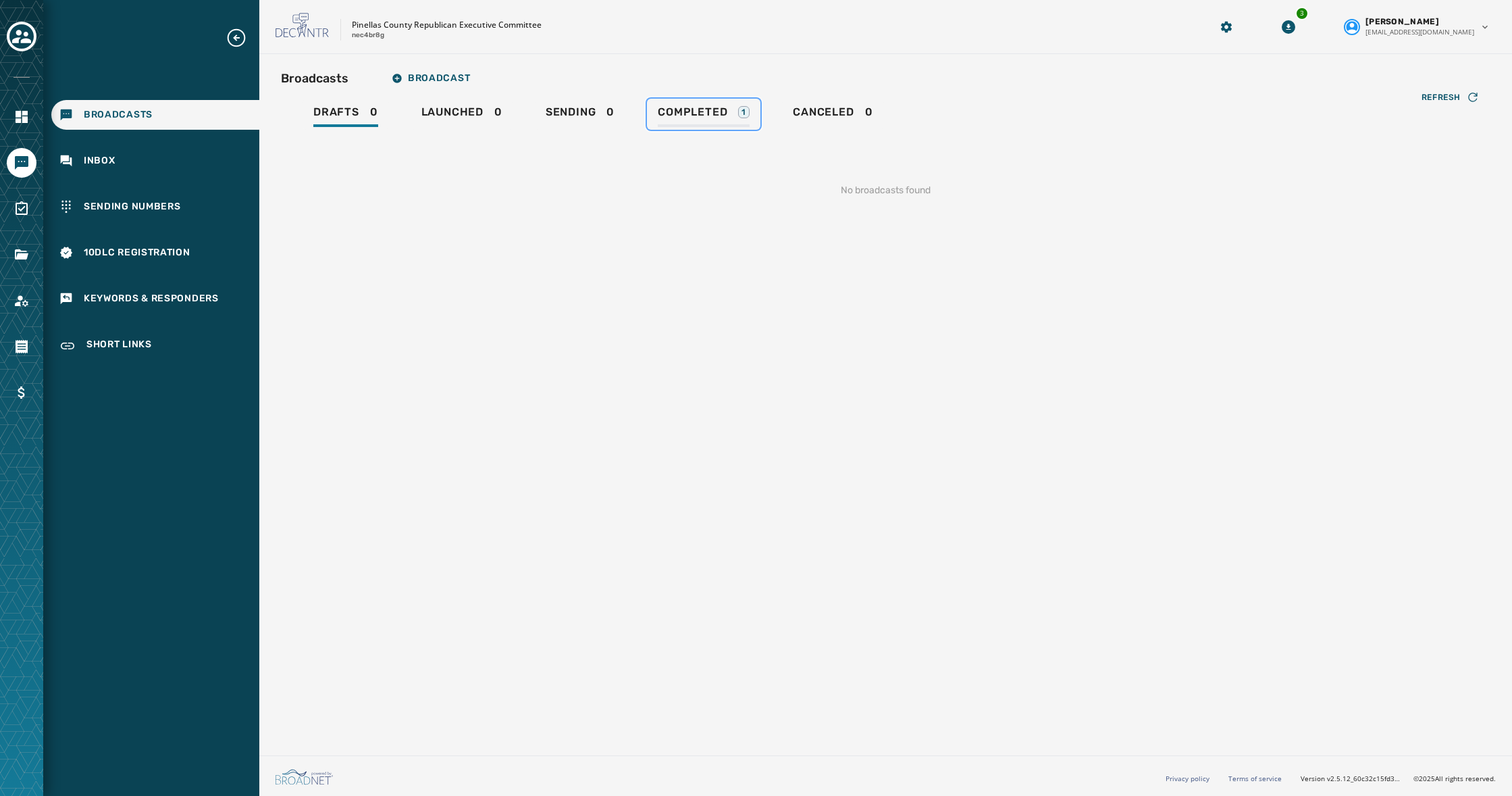
click at [674, 108] on span "Completed" at bounding box center [692, 112] width 69 height 13
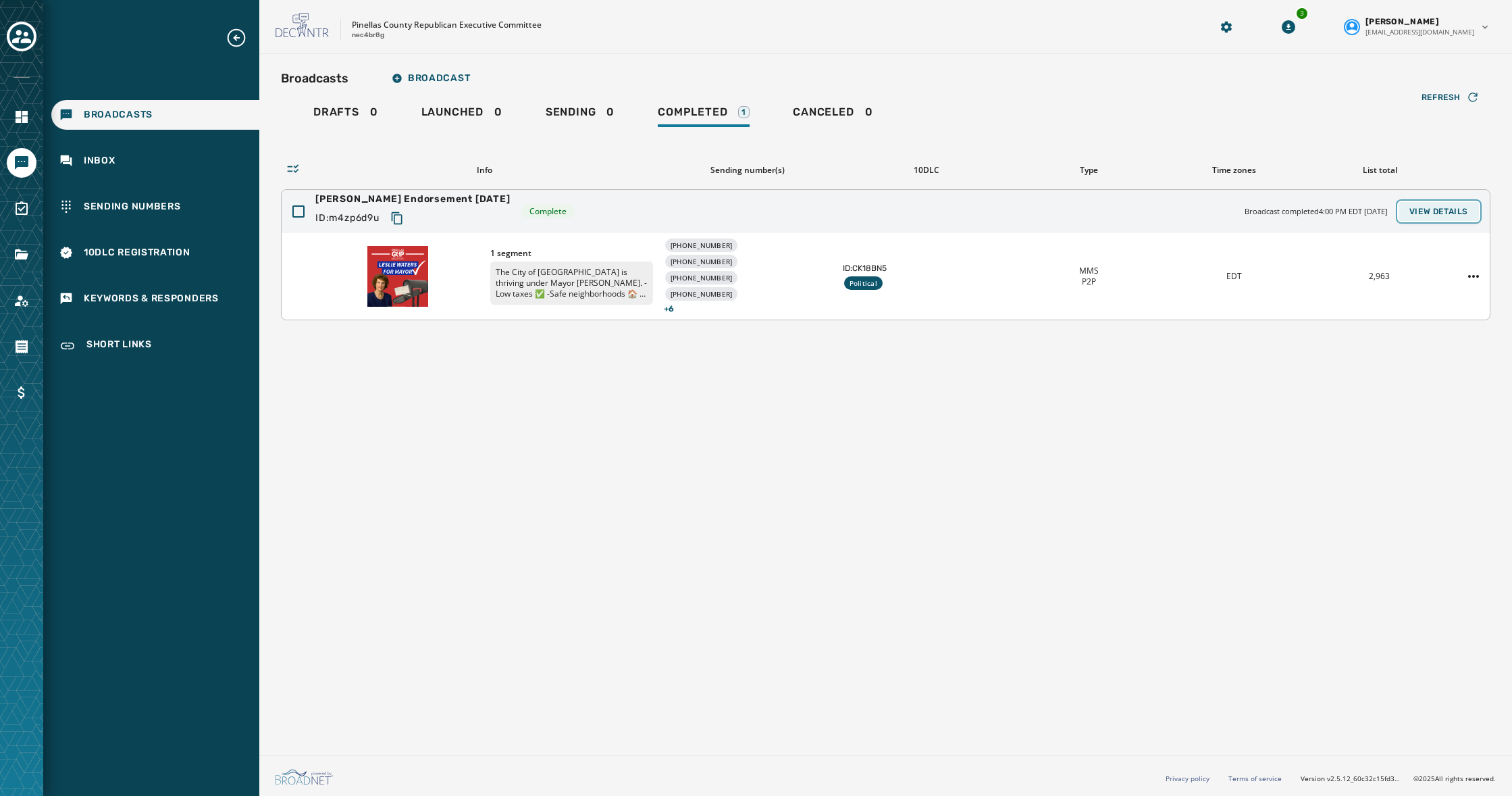
click at [1445, 210] on span "View Details" at bounding box center [1438, 211] width 58 height 11
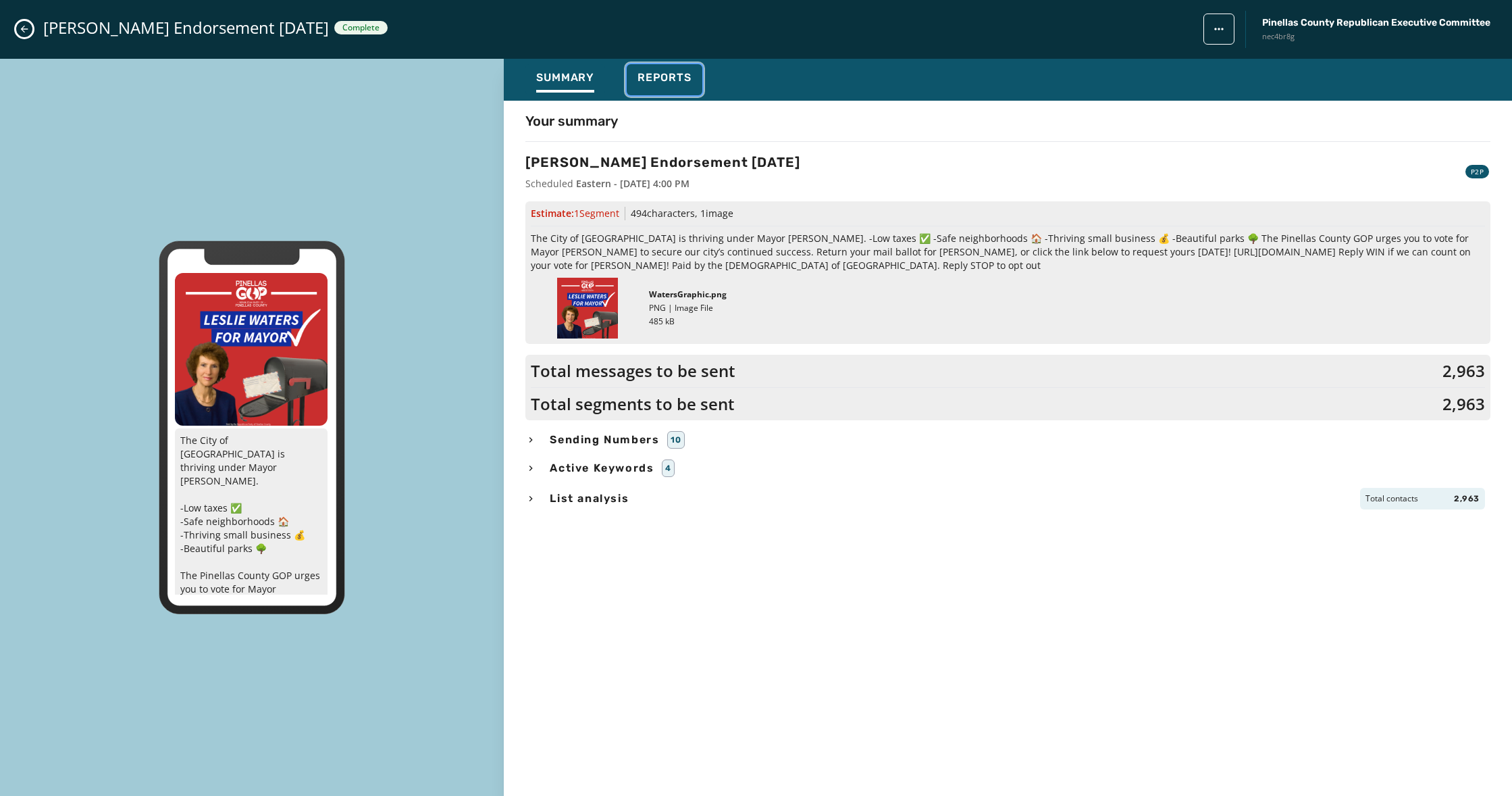
click at [682, 75] on span "Reports" at bounding box center [664, 77] width 54 height 13
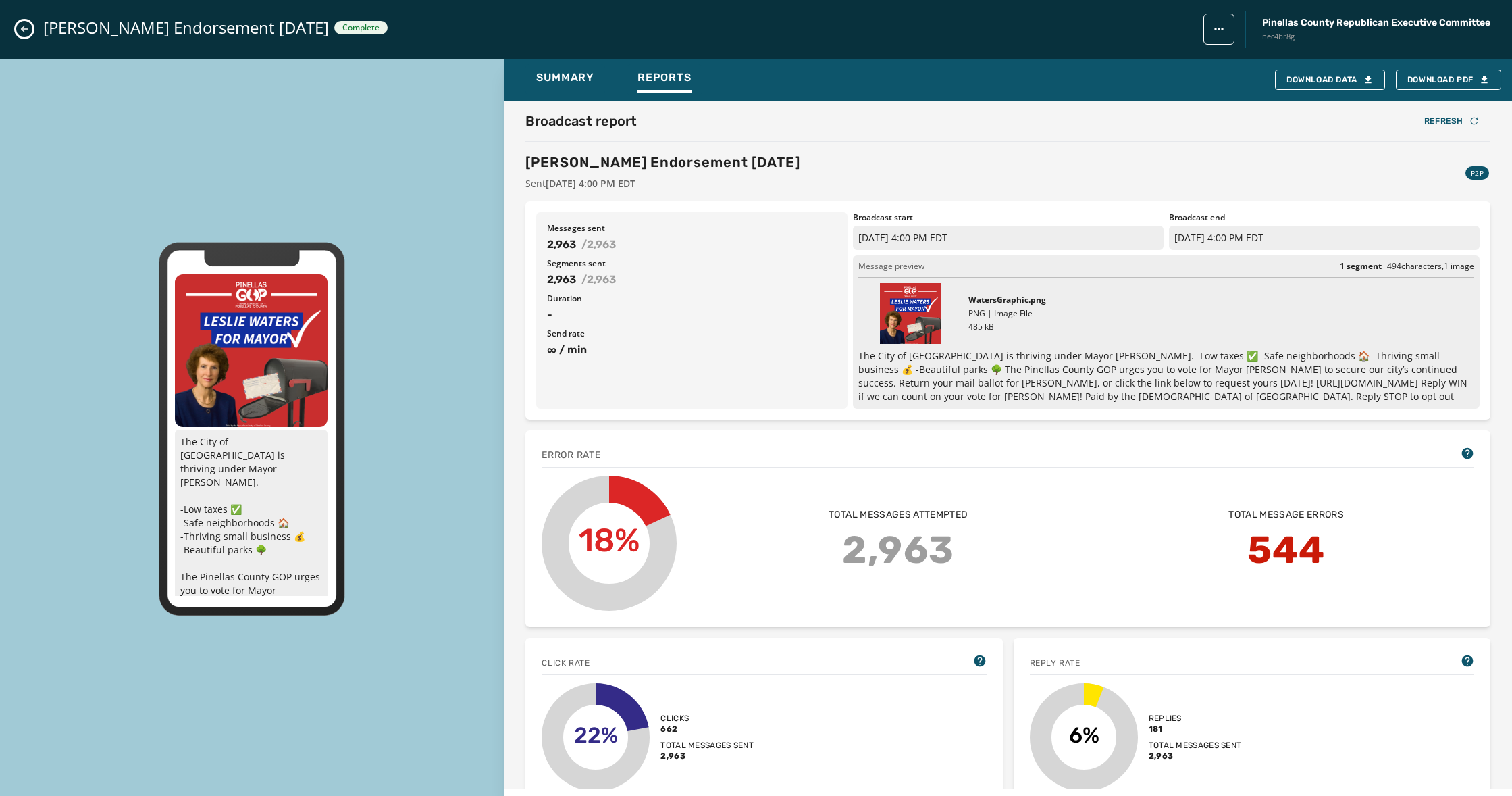
click at [27, 30] on icon "Close admin drawer" at bounding box center [24, 29] width 11 height 11
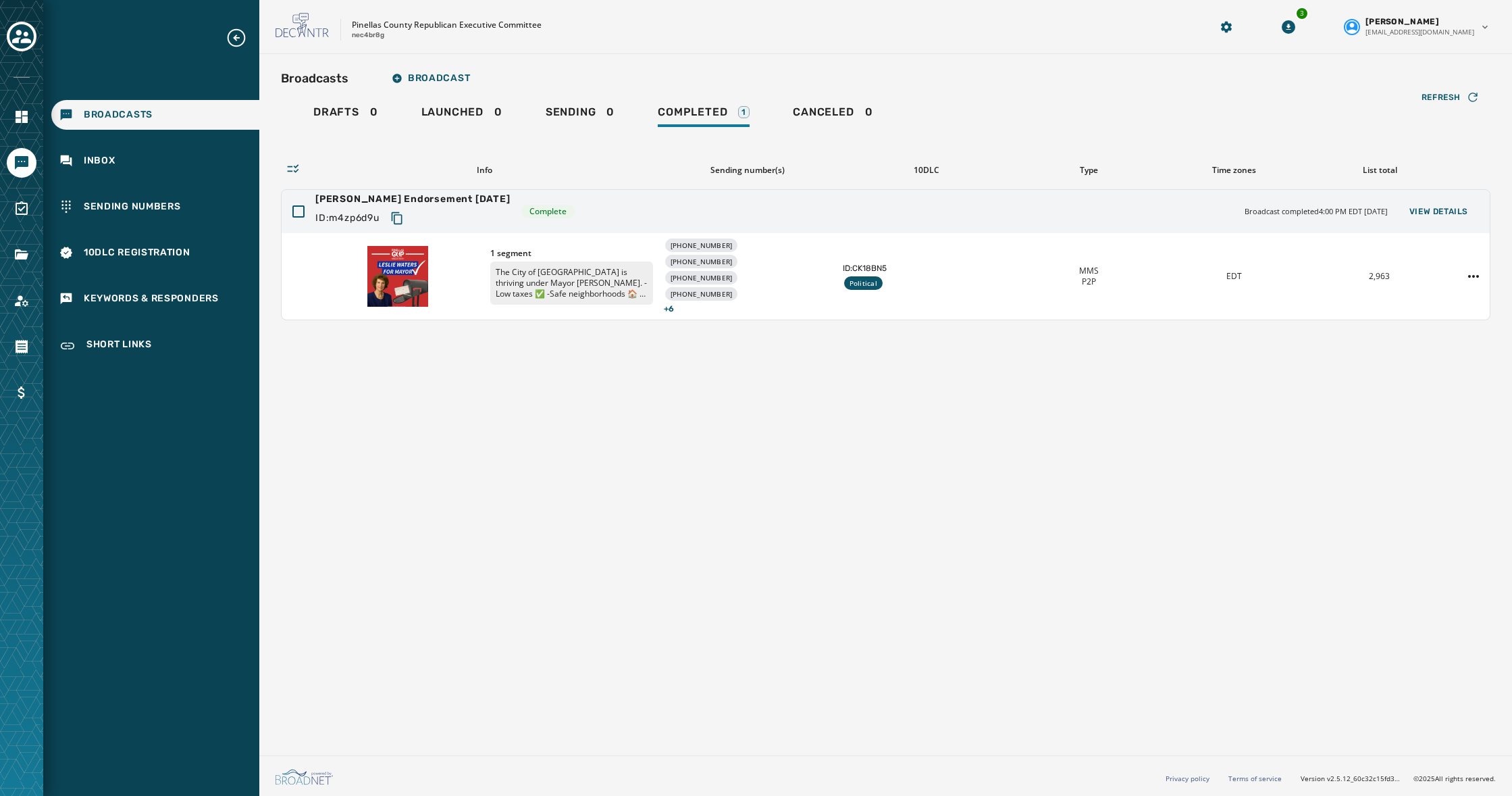
click at [628, 397] on div "Broadcasts Broadcast Drafts 0 Launched 0 Sending 0 Completed 1 Canceled 0 Refre…" at bounding box center [885, 402] width 1252 height 696
click at [370, 398] on div "Broadcasts Broadcast Drafts 0 Launched 0 Sending 0 Completed 1 Canceled 0 Refre…" at bounding box center [885, 402] width 1252 height 696
click at [179, 292] on span "Keywords & Responders" at bounding box center [151, 298] width 135 height 13
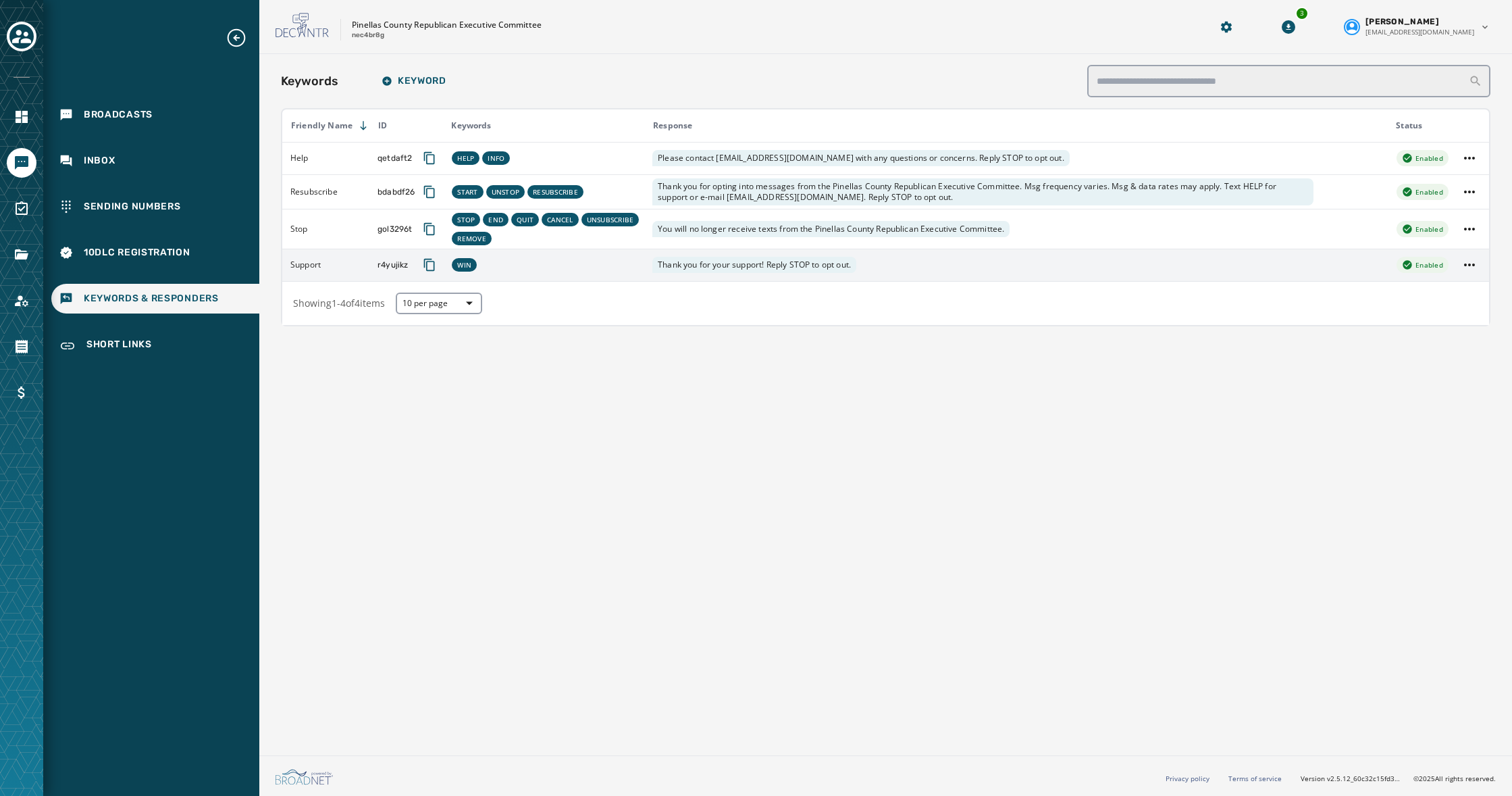
click at [572, 271] on div "WIN" at bounding box center [547, 264] width 193 height 19
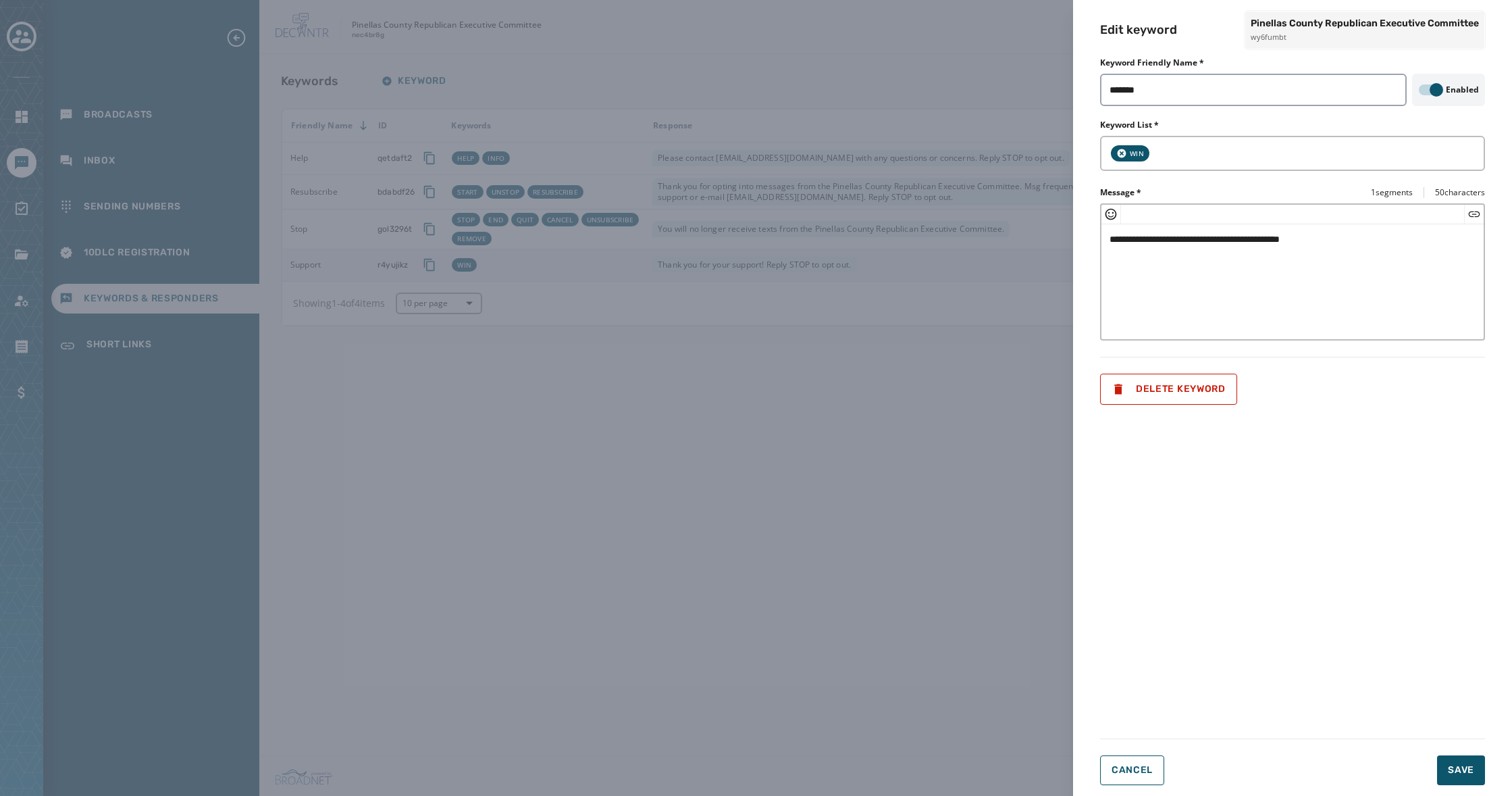
click at [853, 394] on div "**********" at bounding box center [756, 398] width 1512 height 796
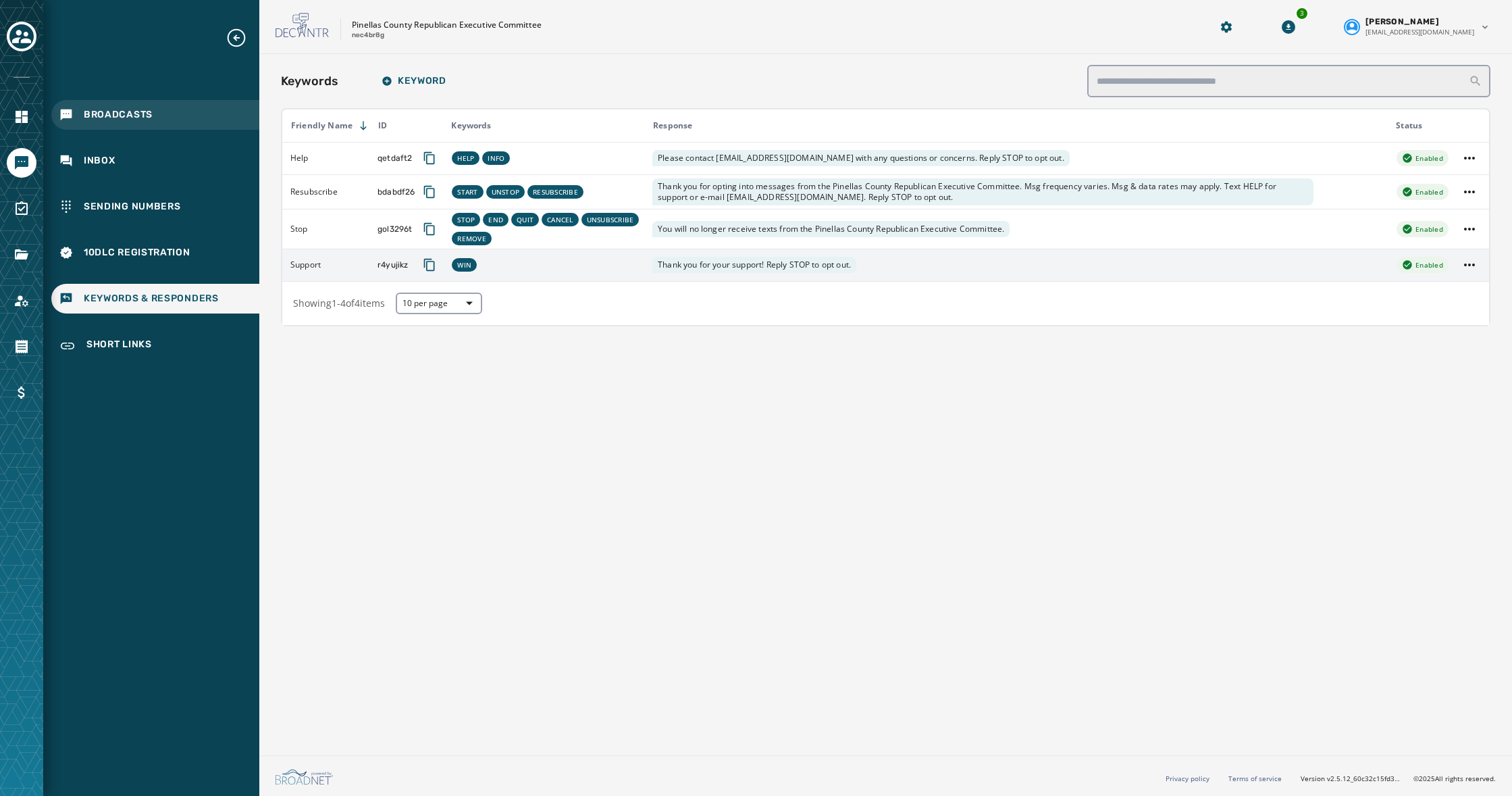
click at [131, 120] on span "Broadcasts" at bounding box center [118, 114] width 69 height 13
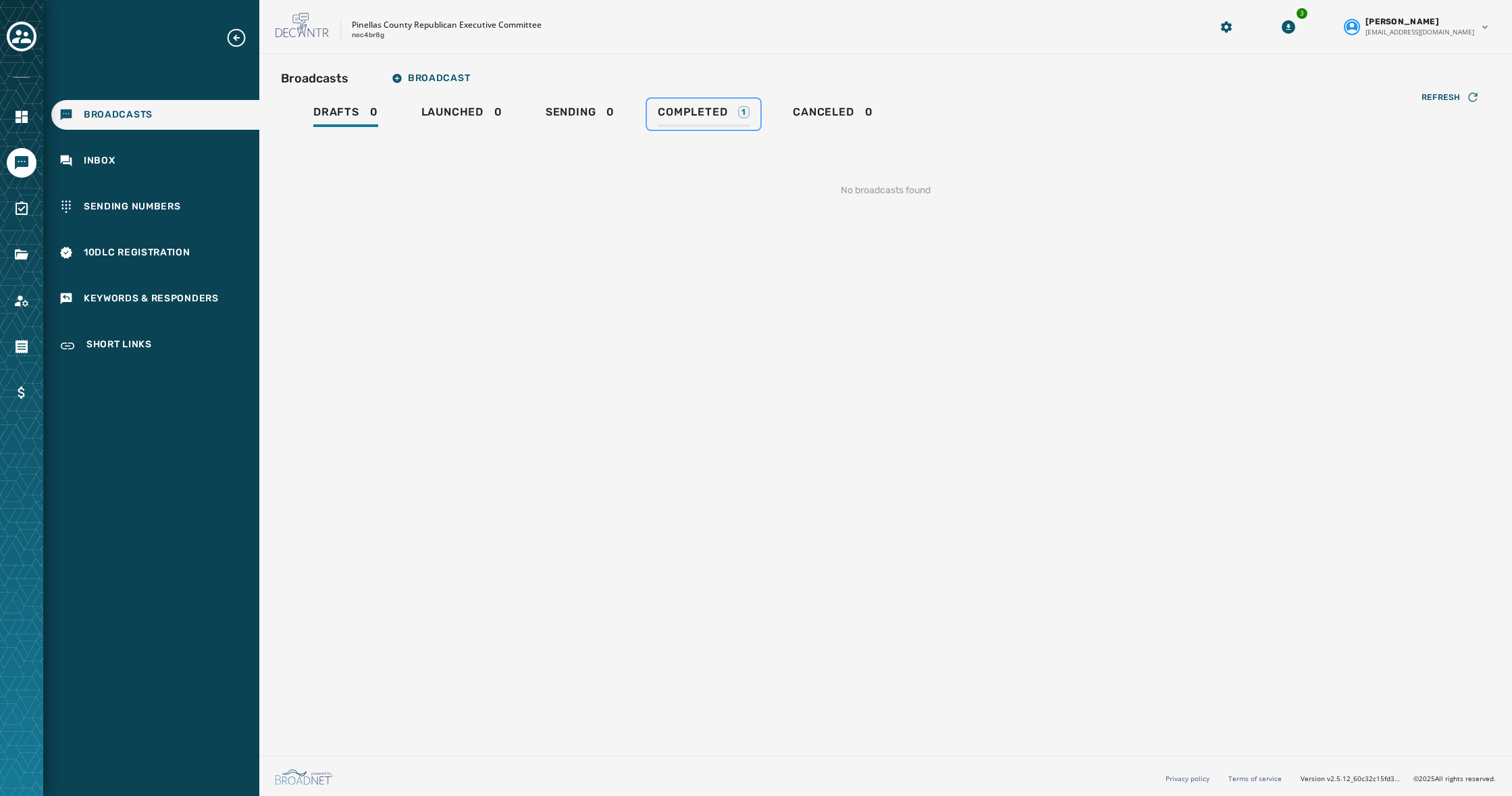
click at [667, 121] on div "Completed 1" at bounding box center [704, 116] width 92 height 21
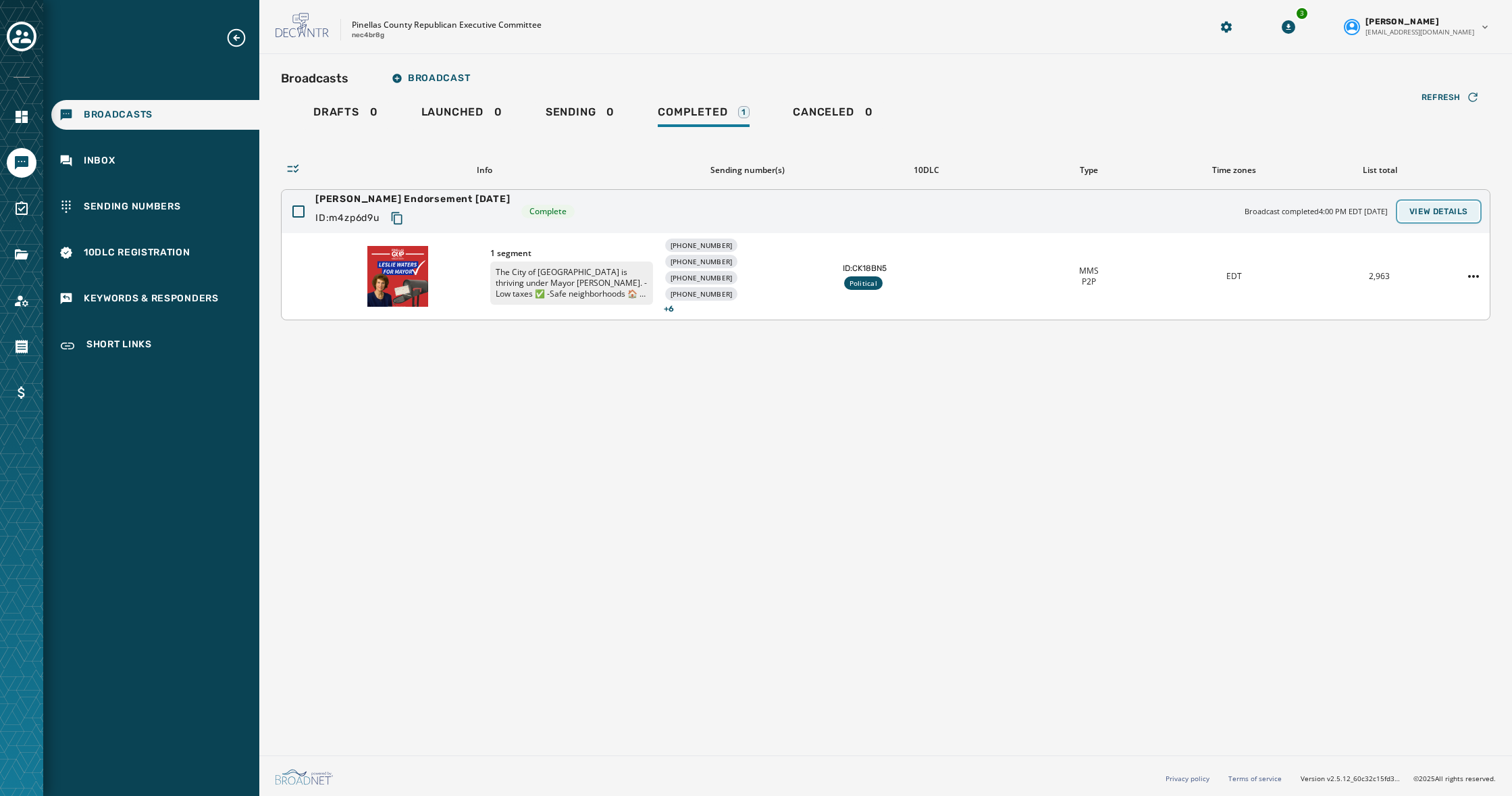
click at [1434, 212] on span "View Details" at bounding box center [1438, 211] width 58 height 11
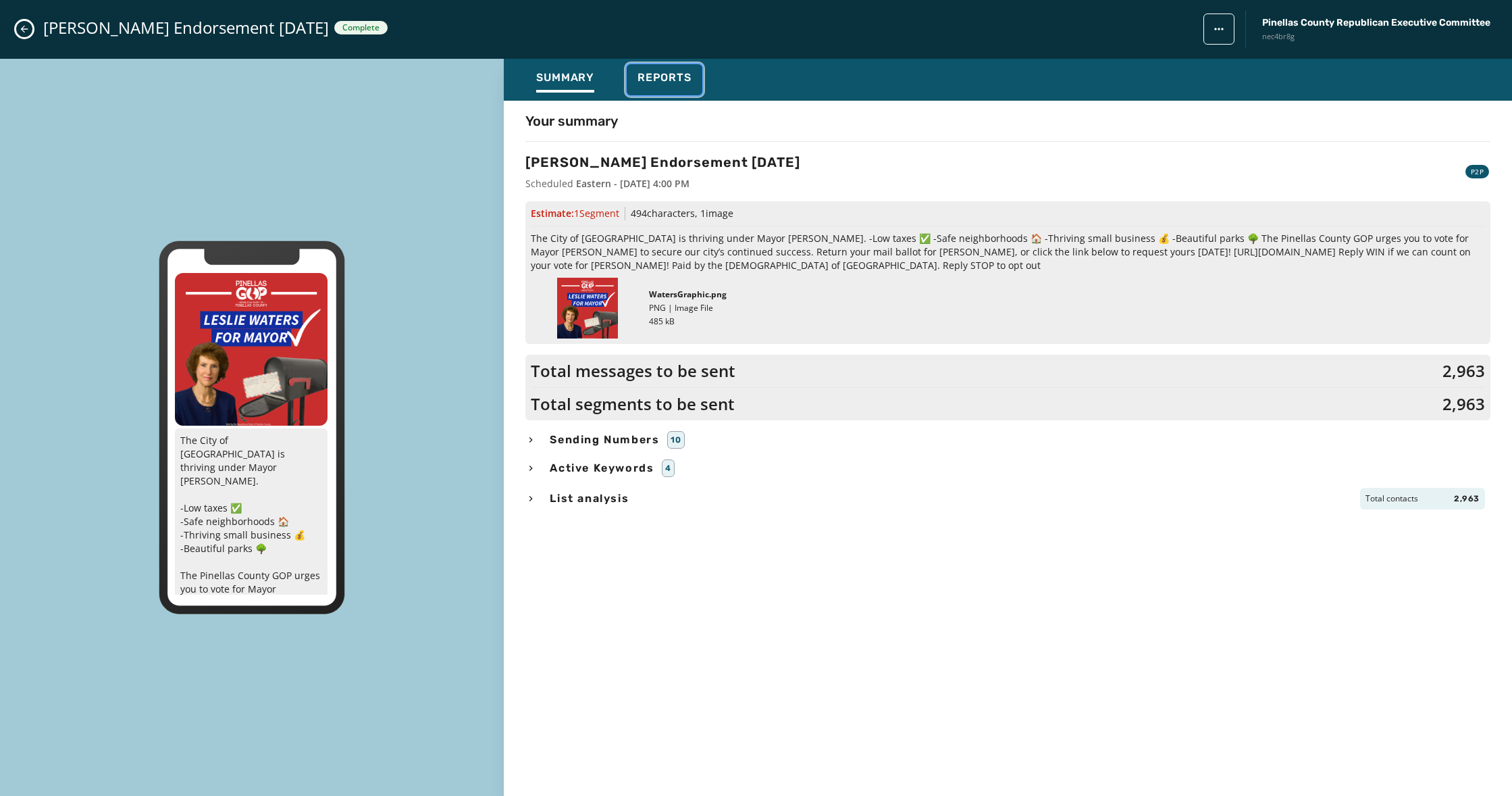
click at [664, 74] on span "Reports" at bounding box center [664, 77] width 54 height 13
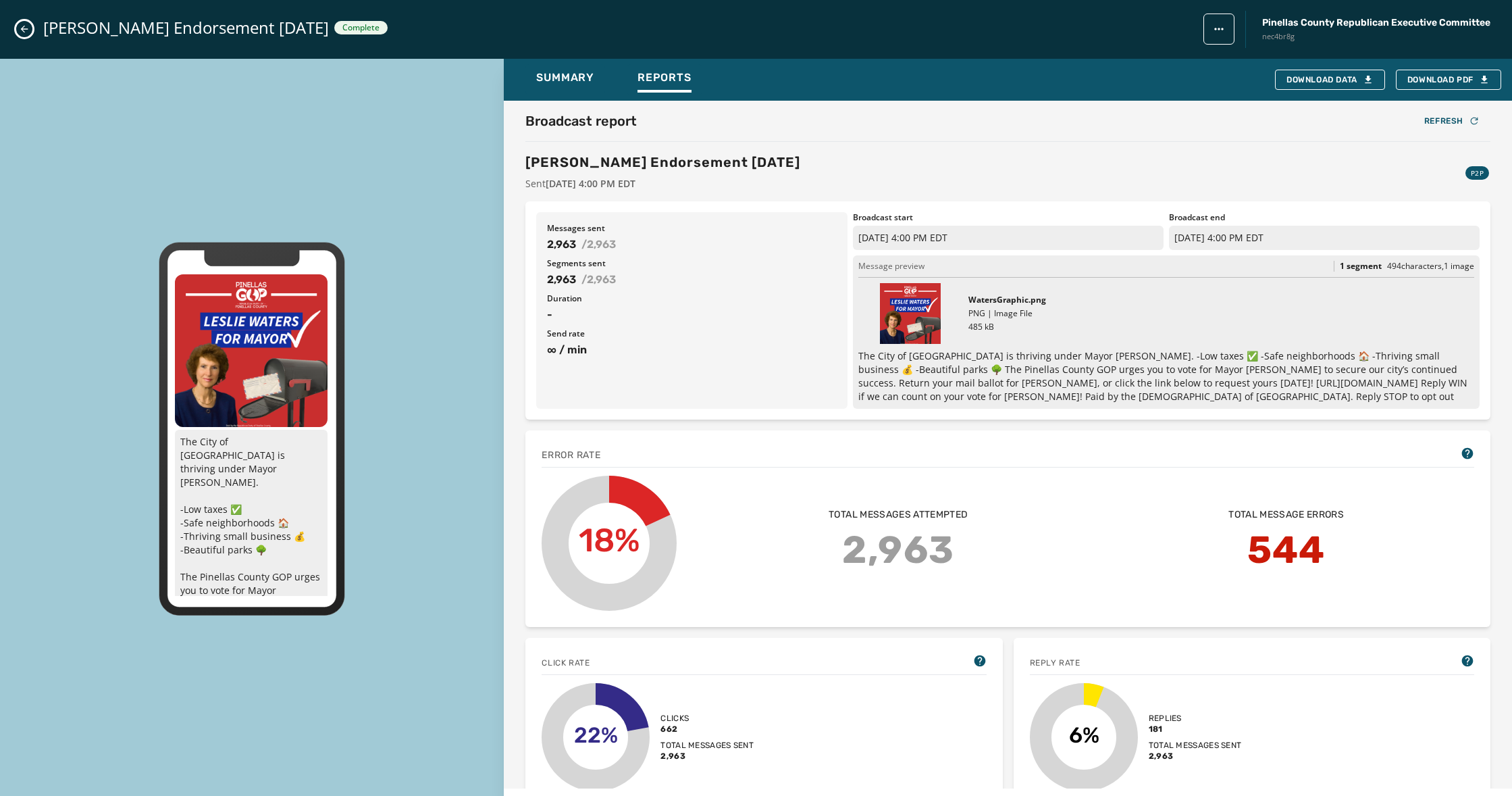
click at [24, 27] on icon "Close admin drawer" at bounding box center [24, 29] width 11 height 11
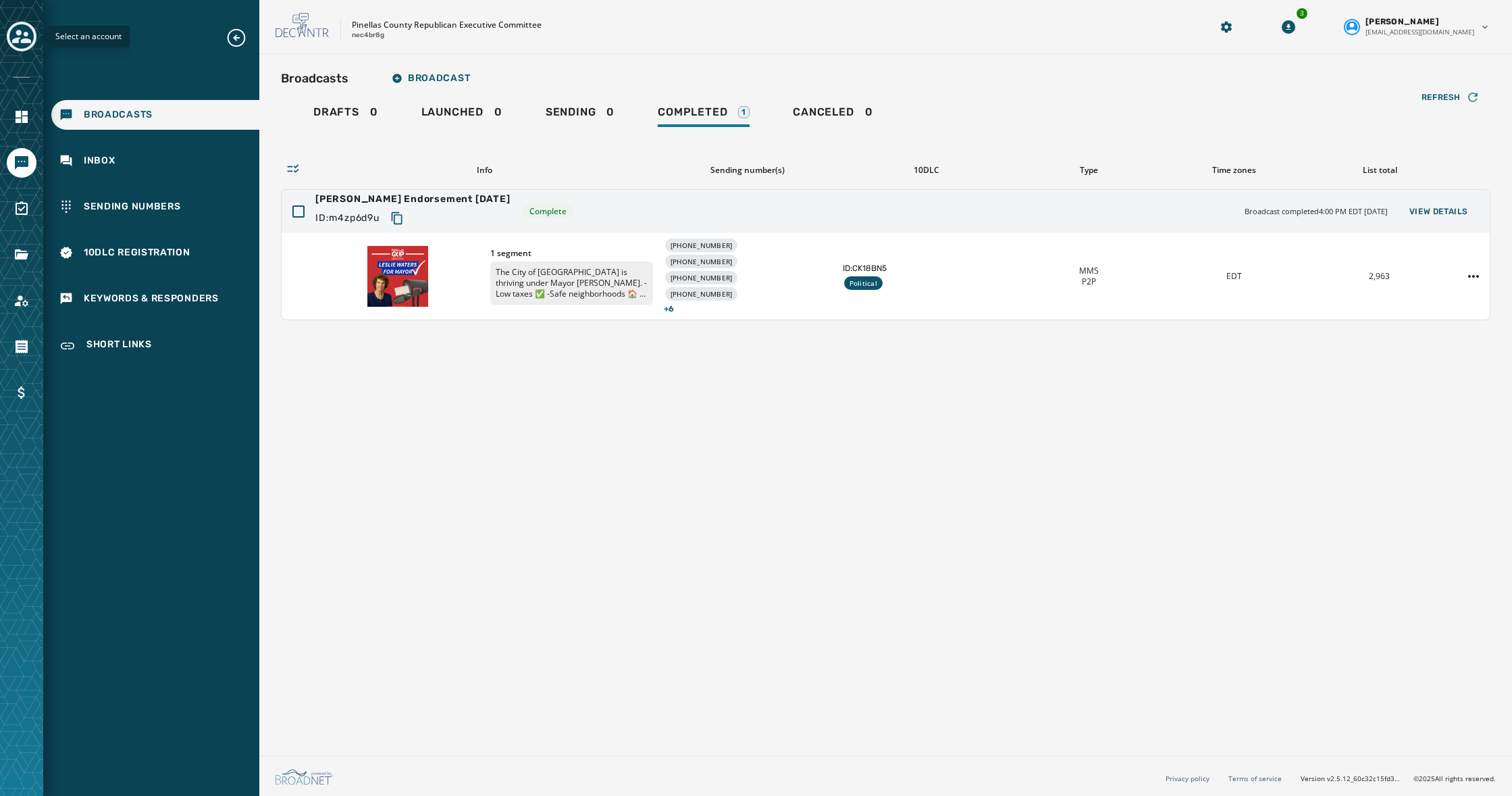
click at [27, 38] on icon "Toggle account select drawer" at bounding box center [21, 35] width 19 height 19
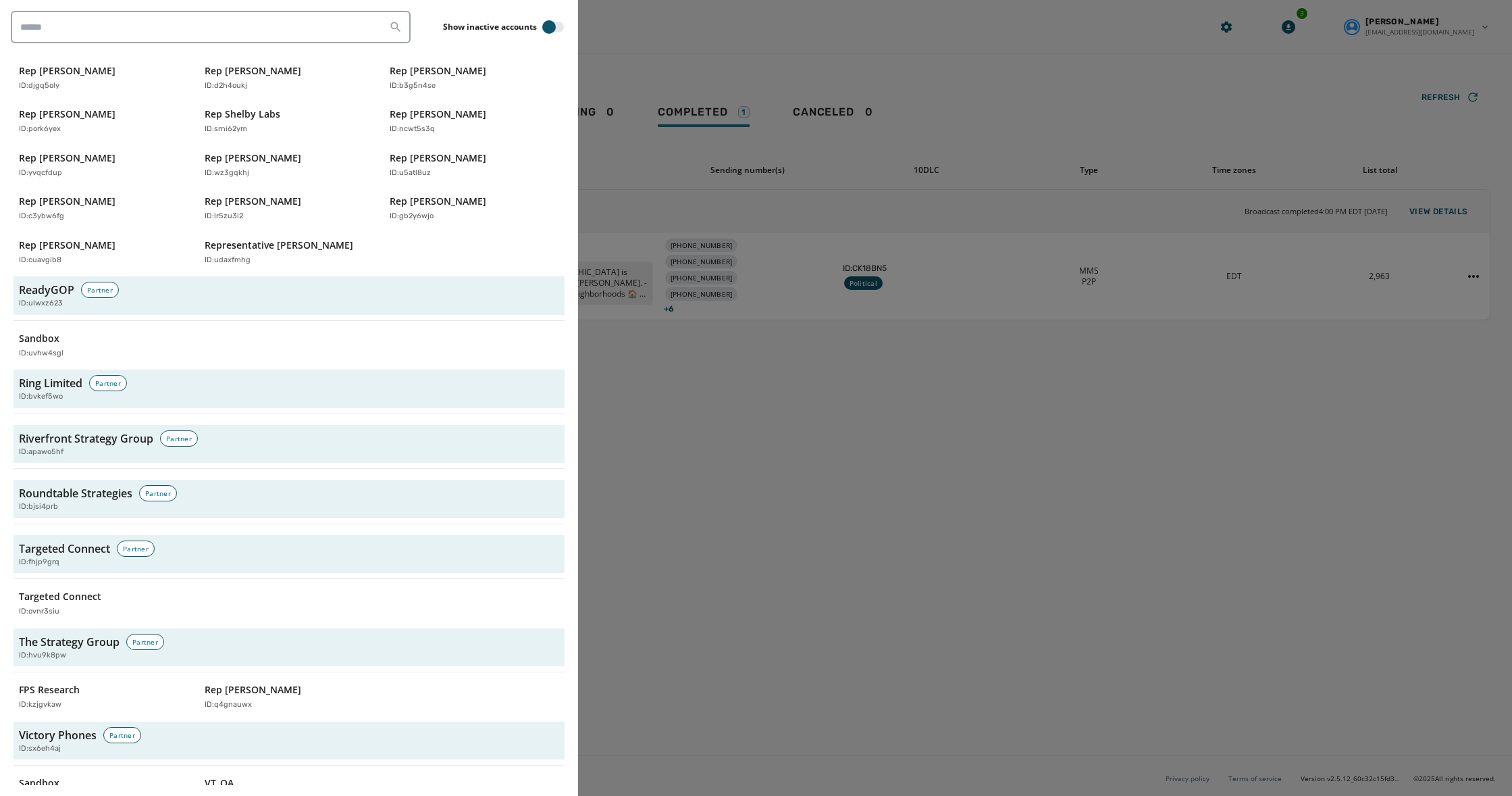
scroll to position [4300, 0]
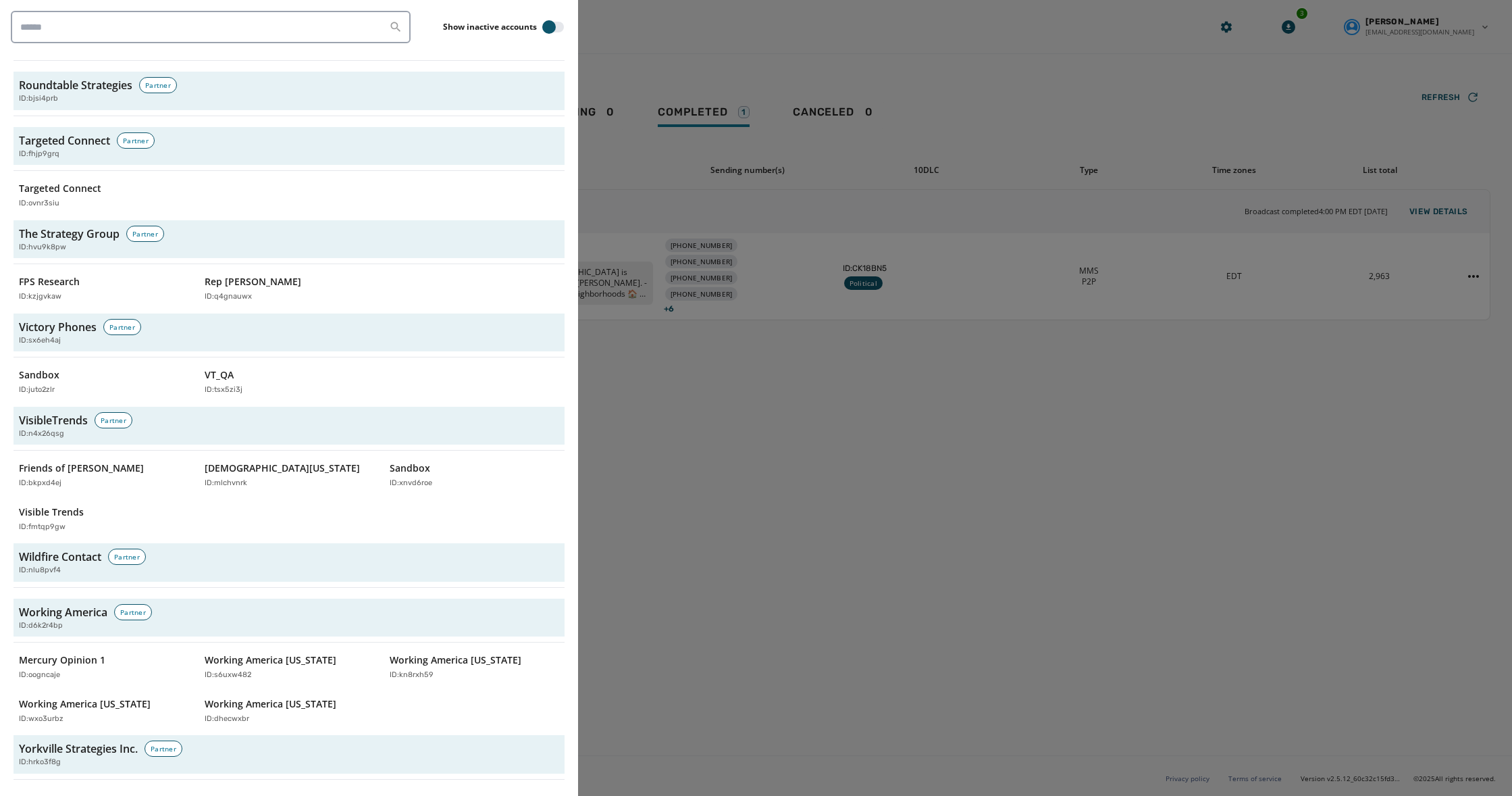
click at [691, 43] on div at bounding box center [756, 398] width 1512 height 796
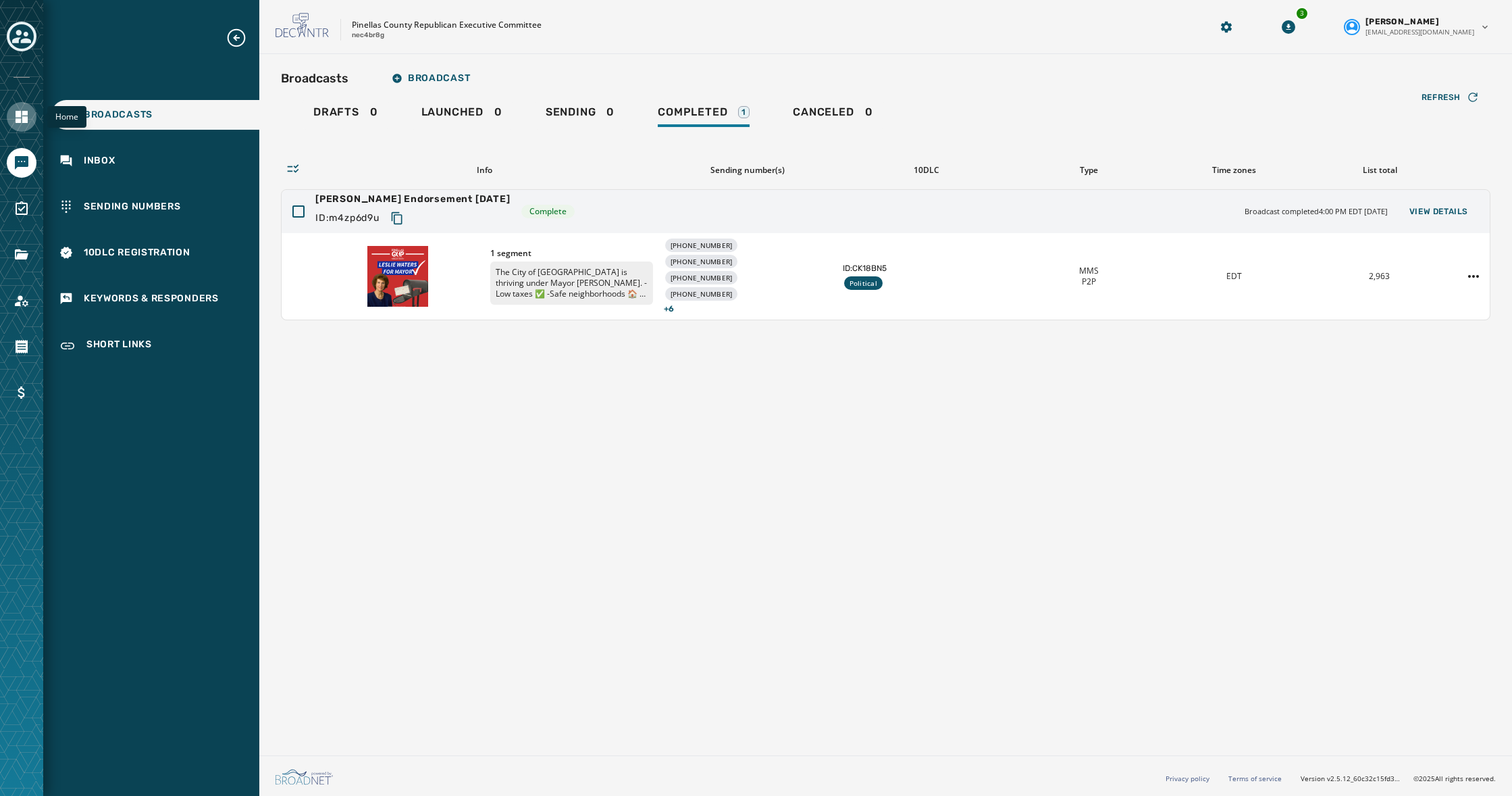
click at [19, 113] on icon "Navigate to Home" at bounding box center [22, 117] width 12 height 12
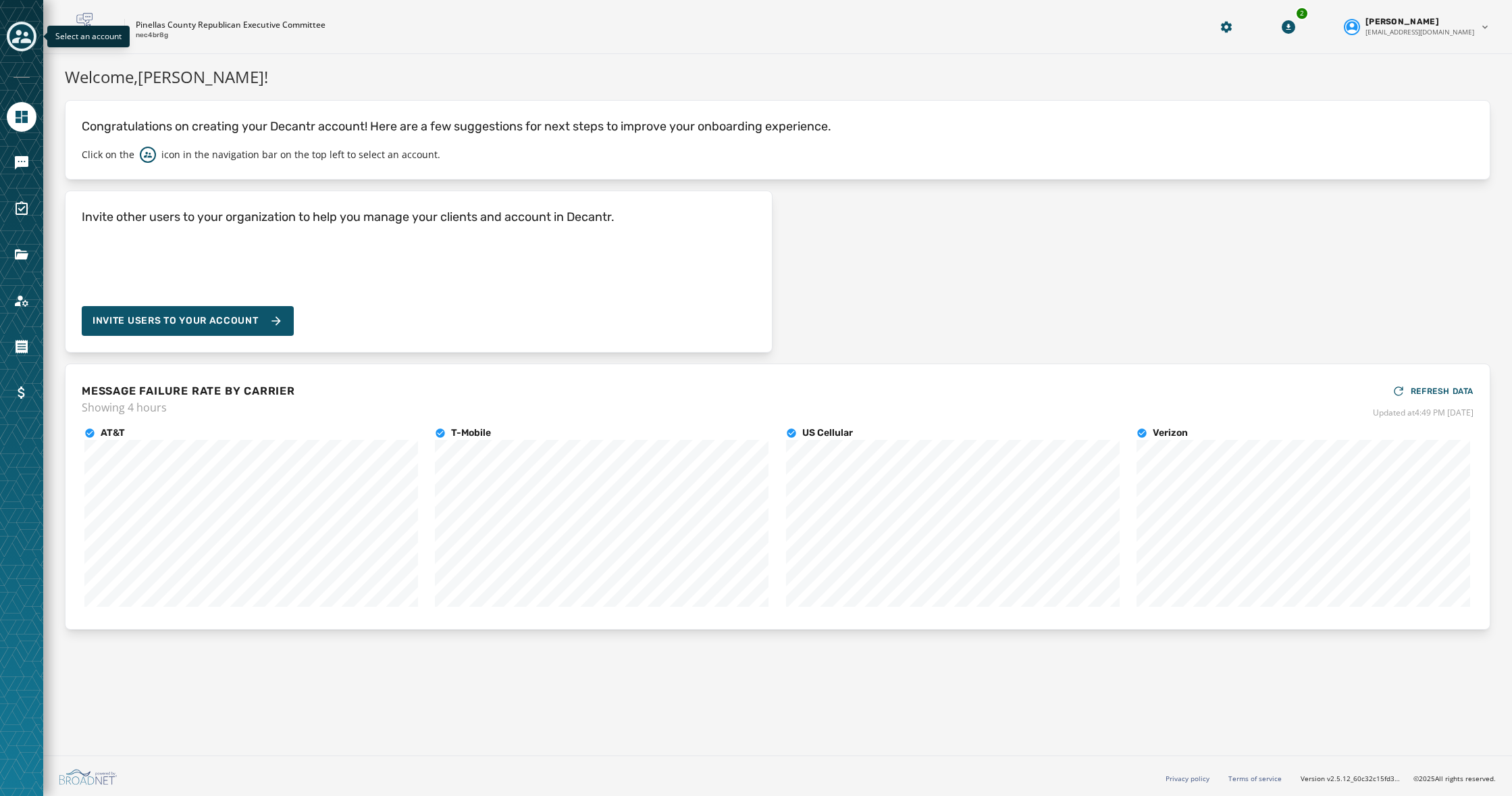
click at [25, 35] on icon "Toggle account select drawer" at bounding box center [21, 36] width 19 height 13
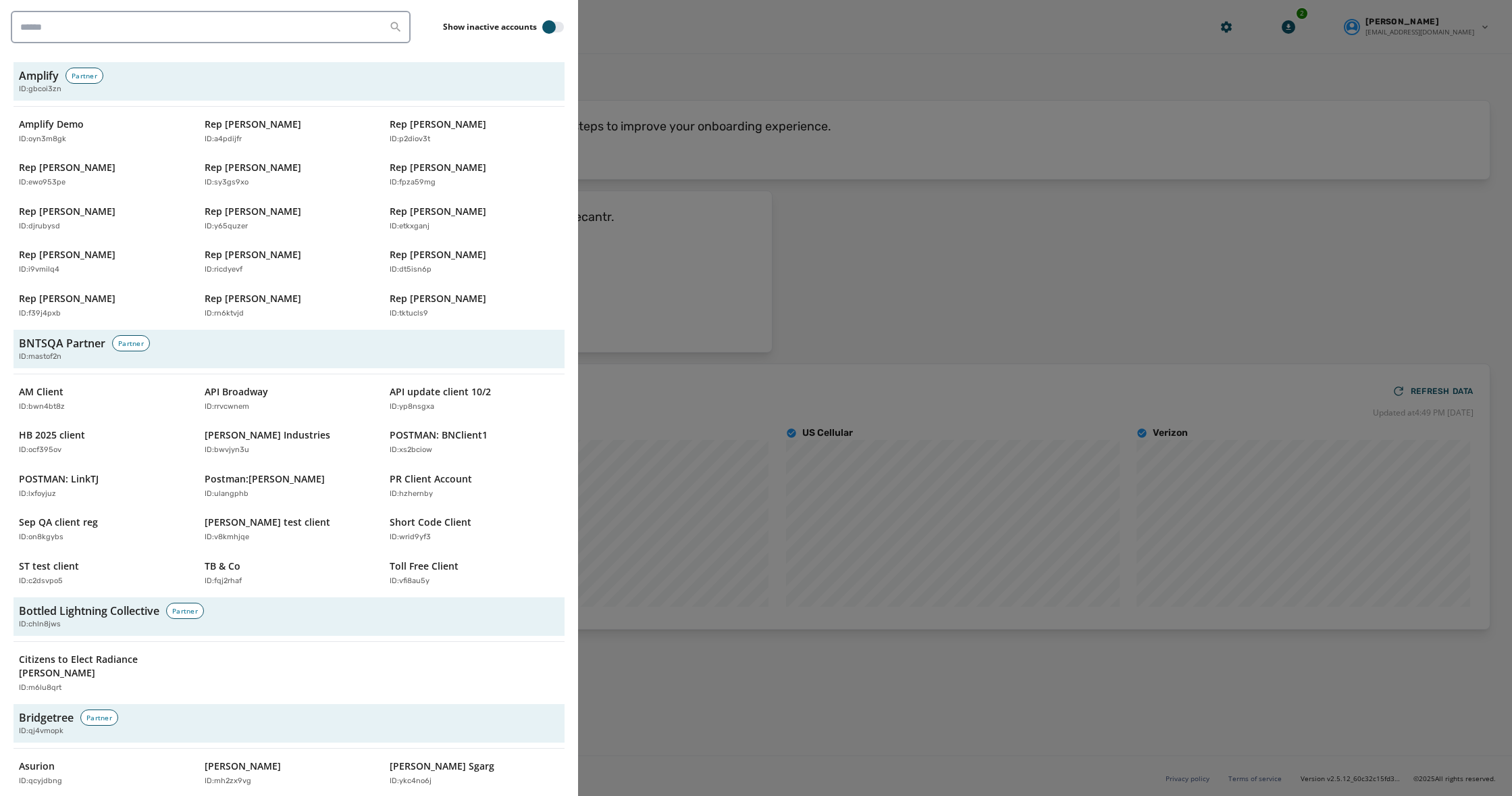
click at [693, 47] on div at bounding box center [756, 398] width 1512 height 796
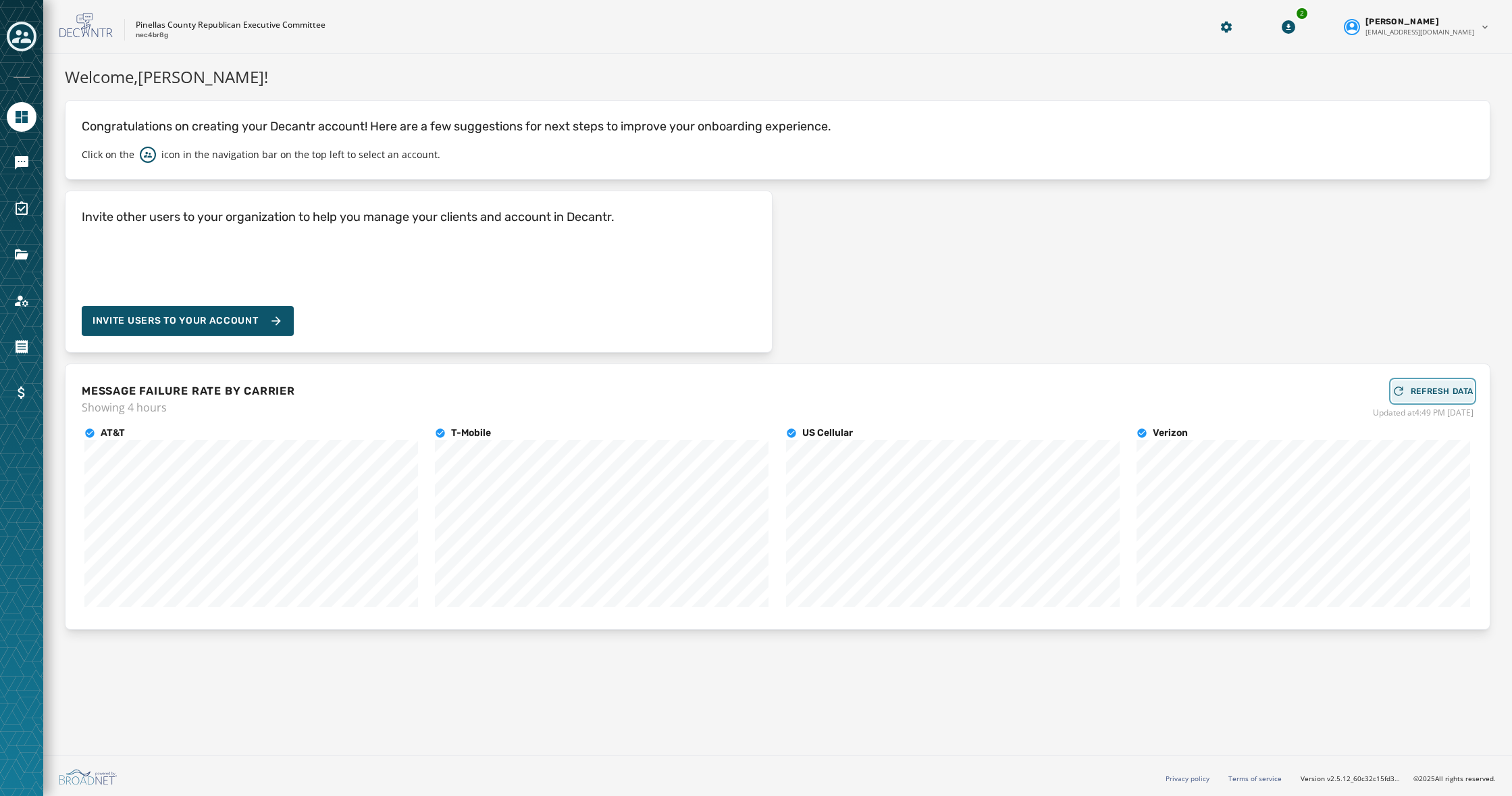
click at [1471, 397] on div "REFRESH DATA" at bounding box center [1432, 391] width 82 height 13
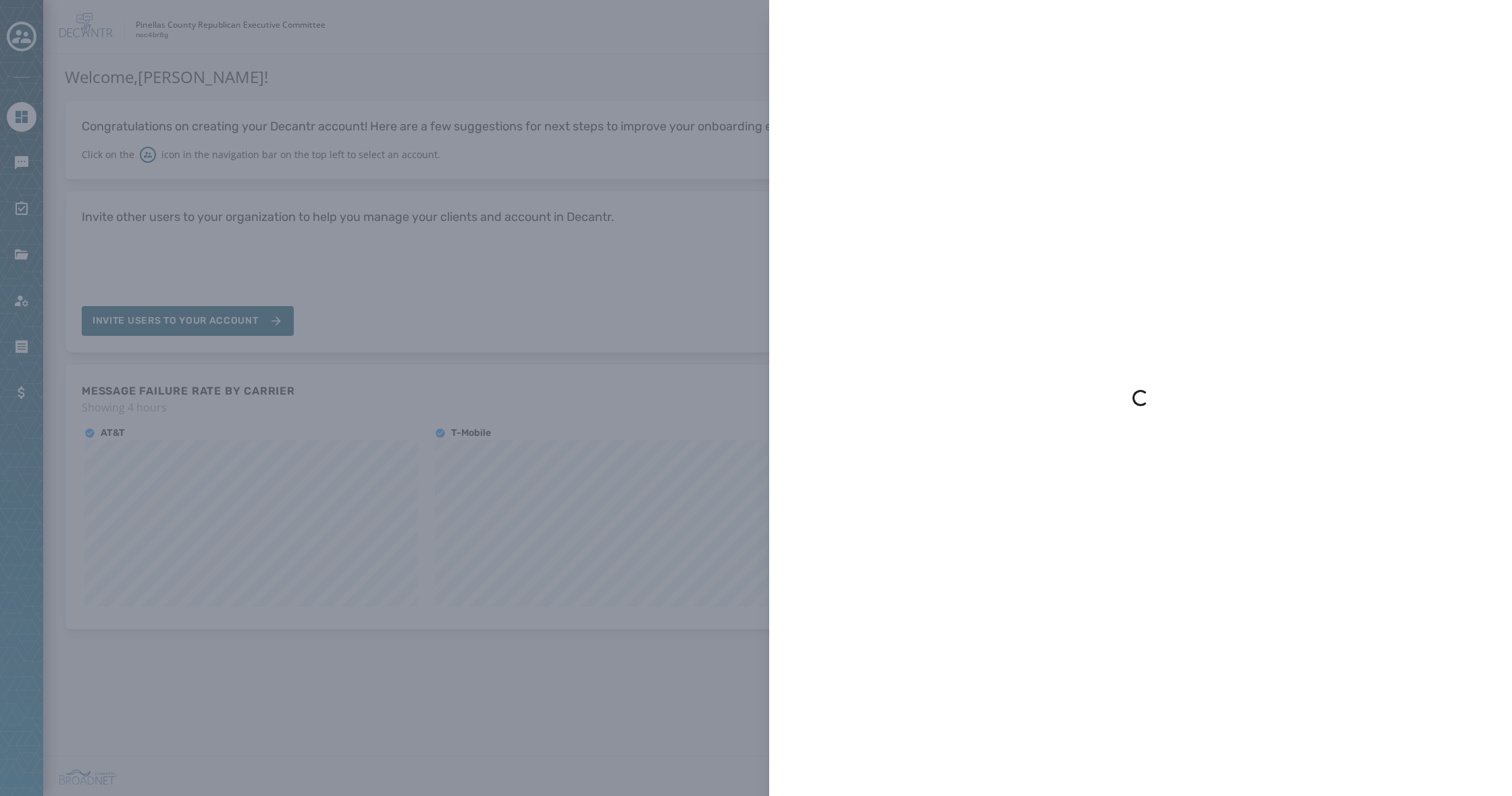
click at [667, 98] on div "Loading..." at bounding box center [756, 398] width 1512 height 796
click at [626, 231] on div "Loading..." at bounding box center [756, 398] width 1512 height 796
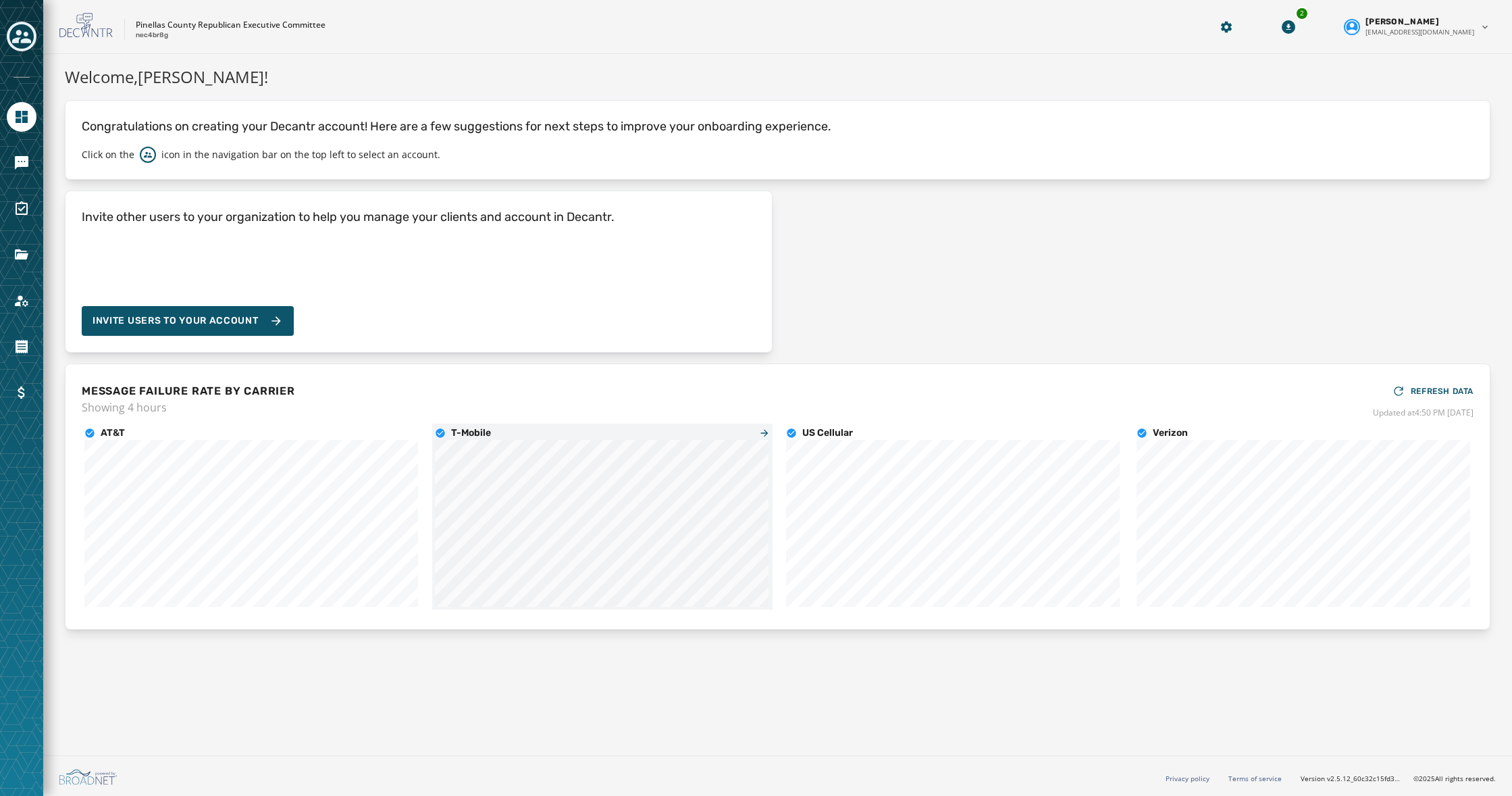
click at [756, 432] on div "T-Mobile" at bounding box center [602, 433] width 334 height 13
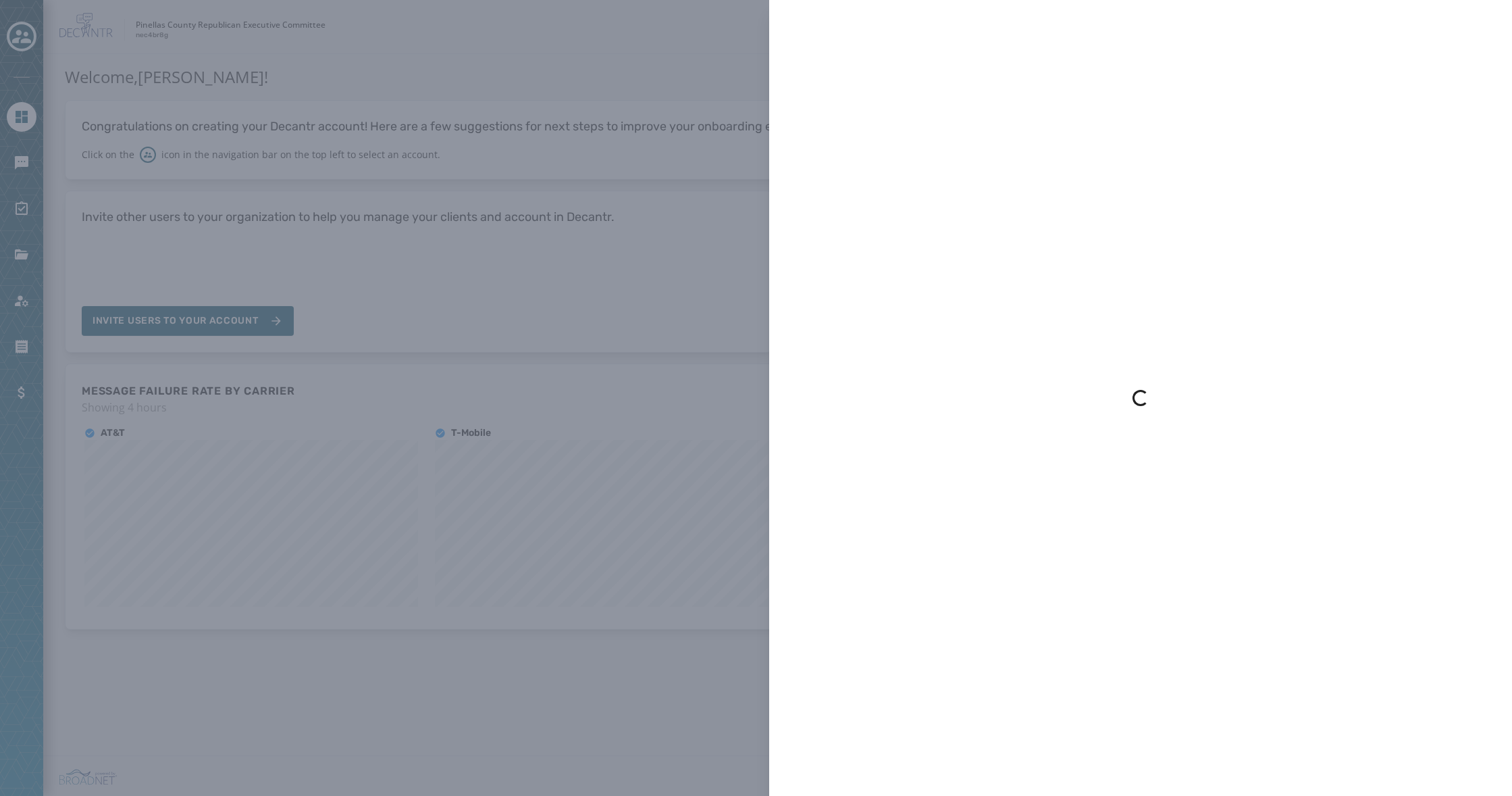
click at [727, 272] on div "Loading..." at bounding box center [756, 398] width 1512 height 796
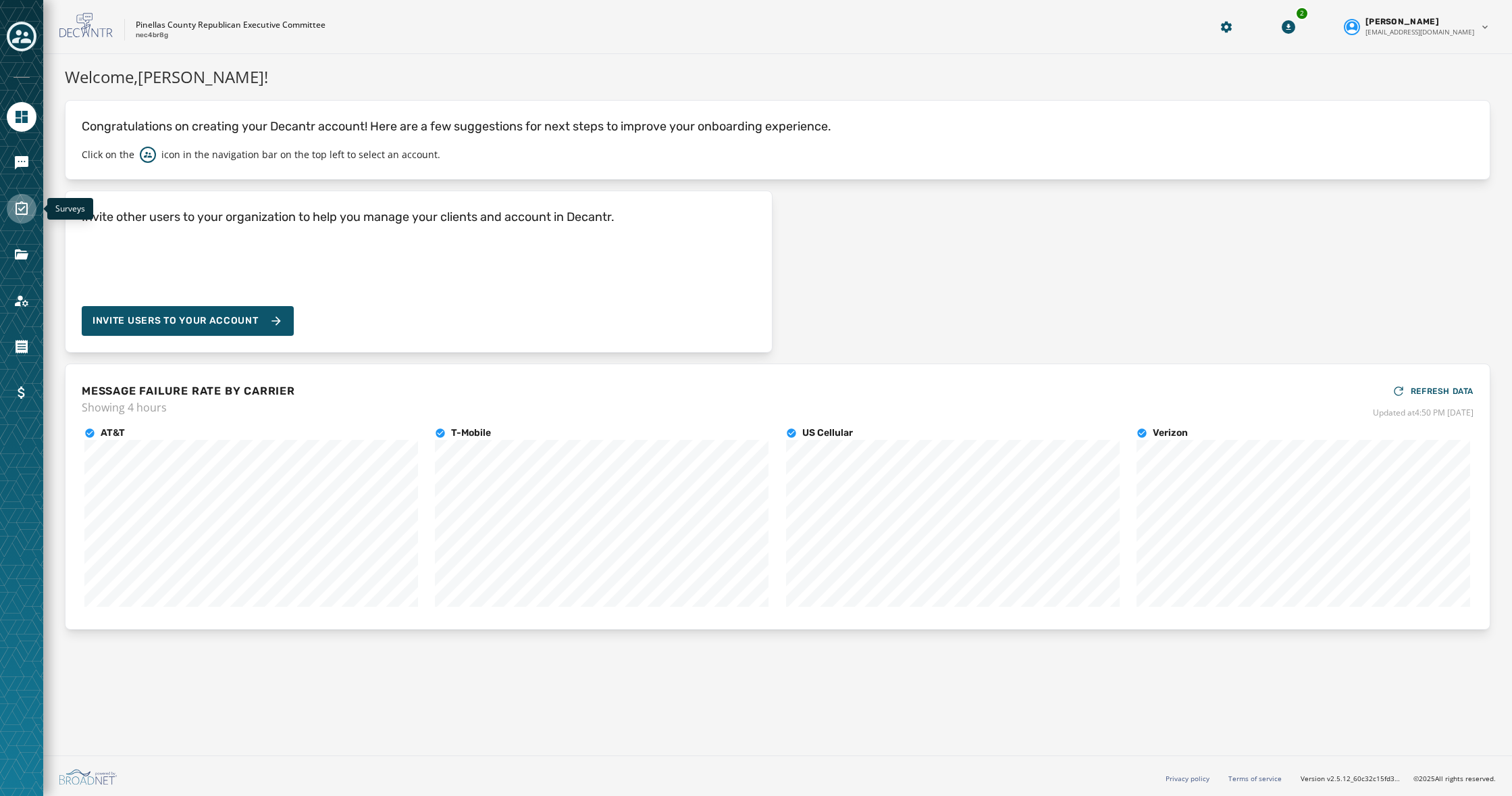
click at [20, 206] on icon "Navigate to Surveys" at bounding box center [21, 208] width 16 height 16
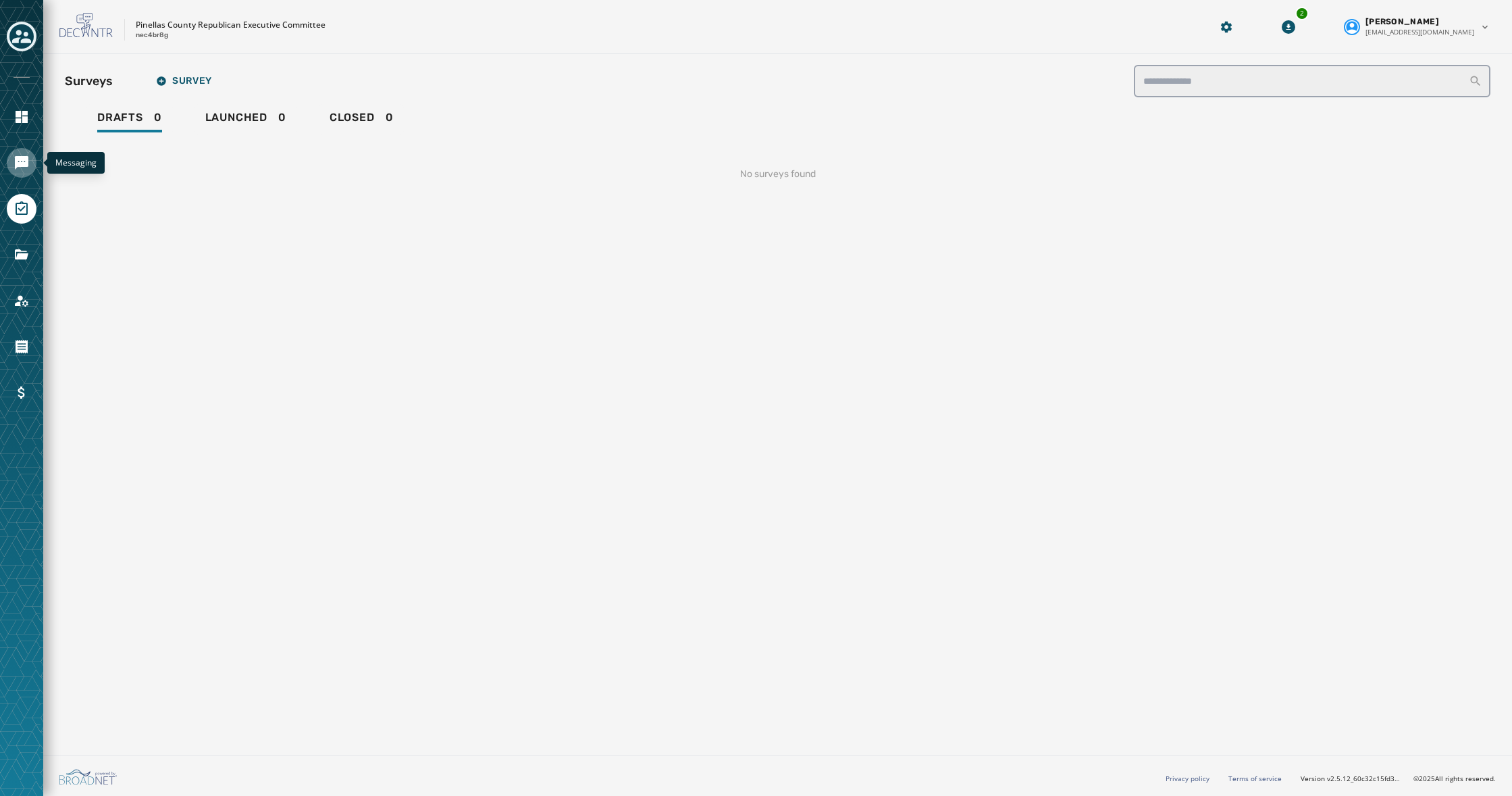
click at [21, 162] on icon "Navigate to Messaging" at bounding box center [21, 162] width 13 height 13
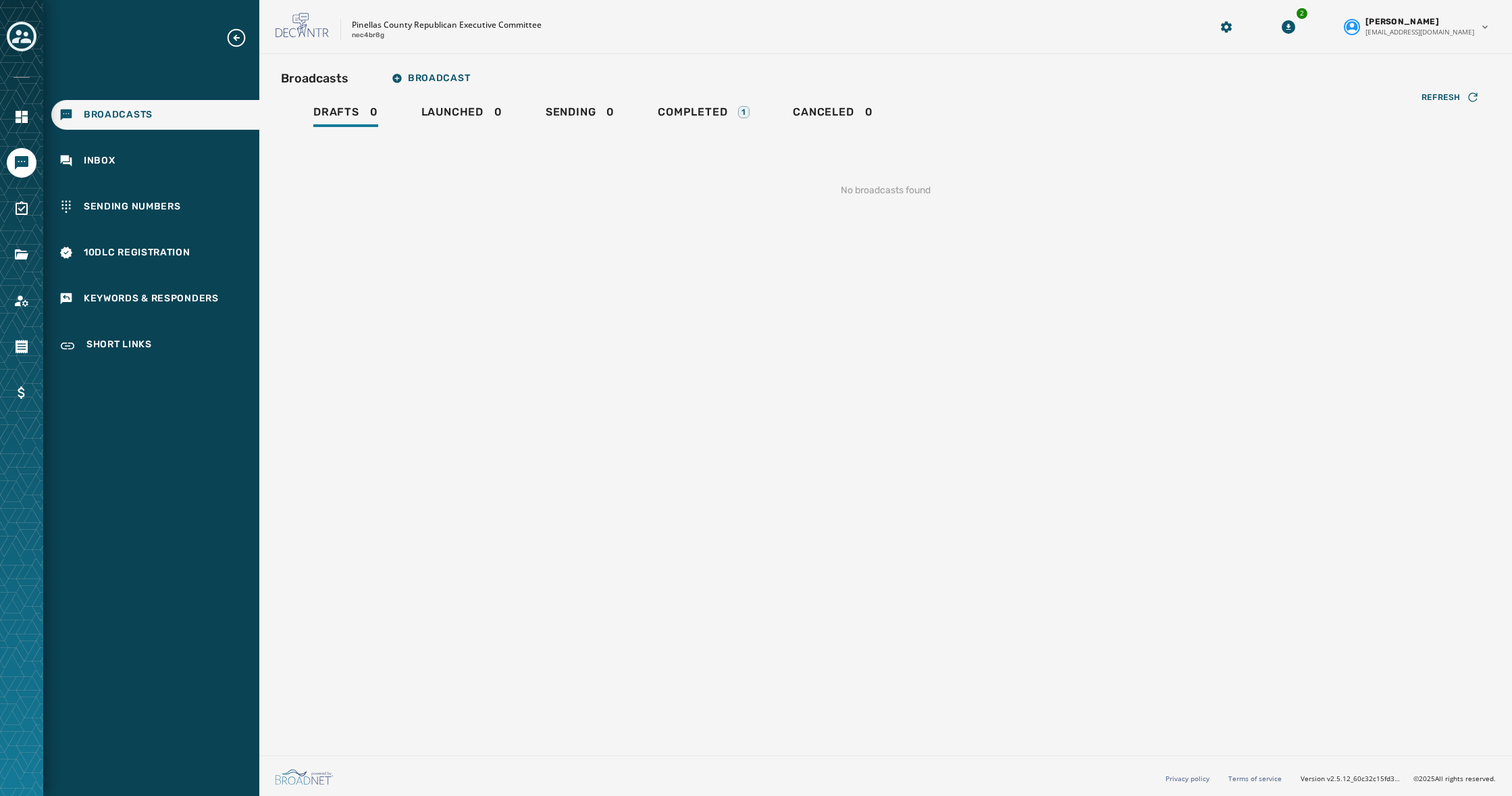
click at [434, 175] on div "No broadcasts found" at bounding box center [885, 191] width 1210 height 57
click at [236, 41] on icon "Expand sub nav menu" at bounding box center [237, 37] width 21 height 21
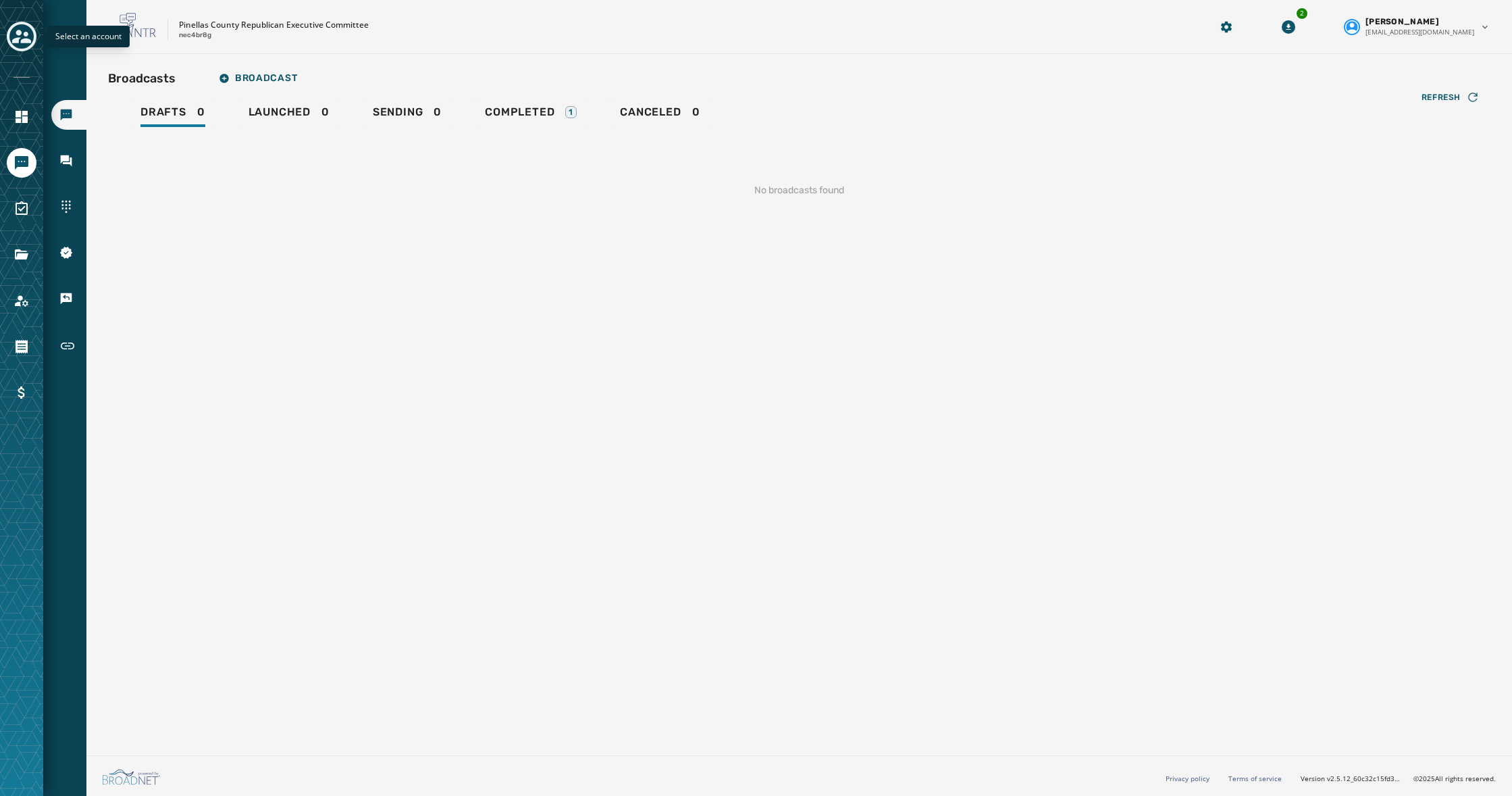
click at [27, 38] on icon "Toggle account select drawer" at bounding box center [21, 36] width 19 height 13
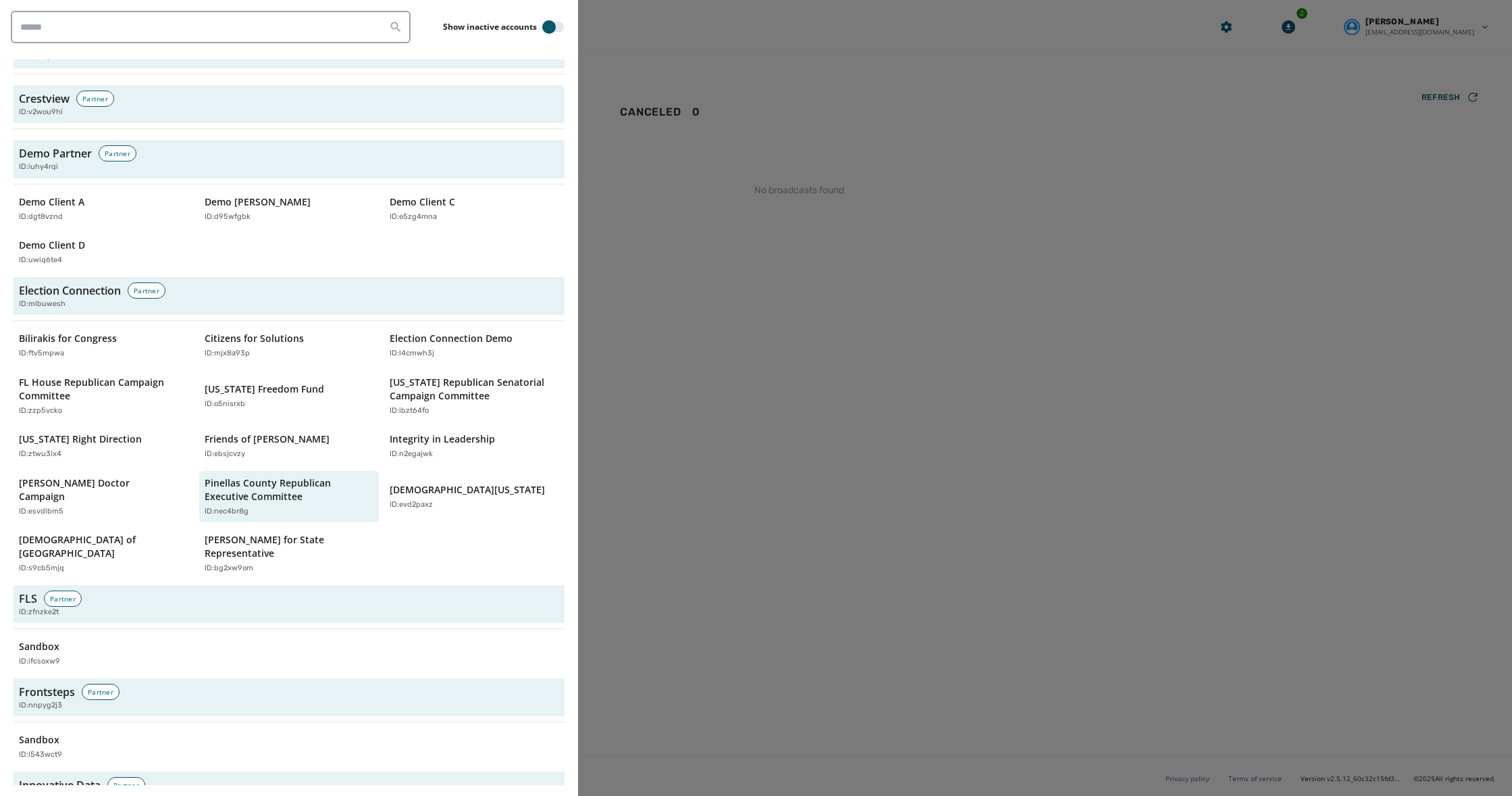
scroll to position [1711, 0]
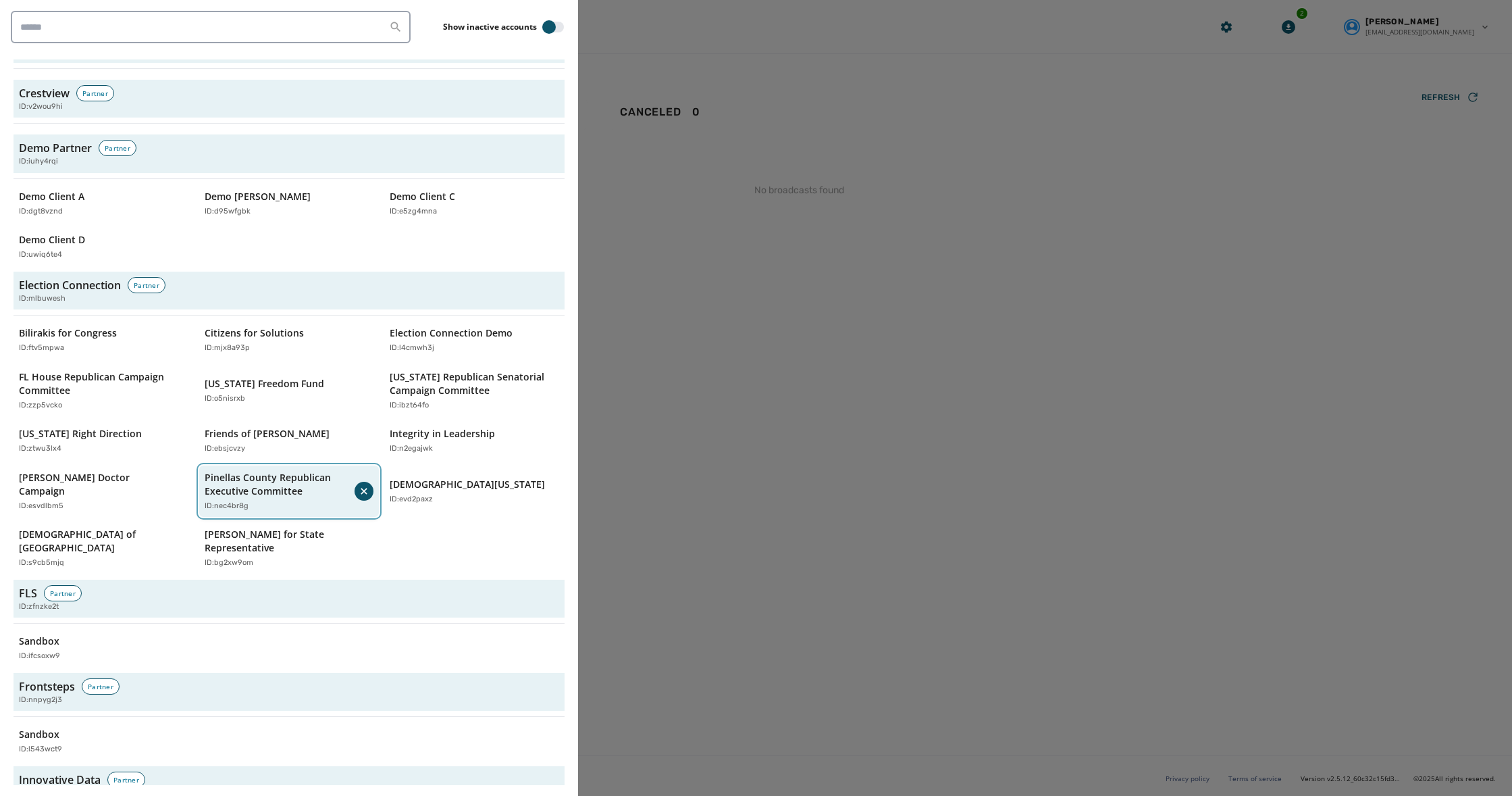
click at [360, 484] on icon at bounding box center [363, 490] width 13 height 13
click at [737, 409] on div at bounding box center [756, 398] width 1512 height 796
